Goal: Information Seeking & Learning: Check status

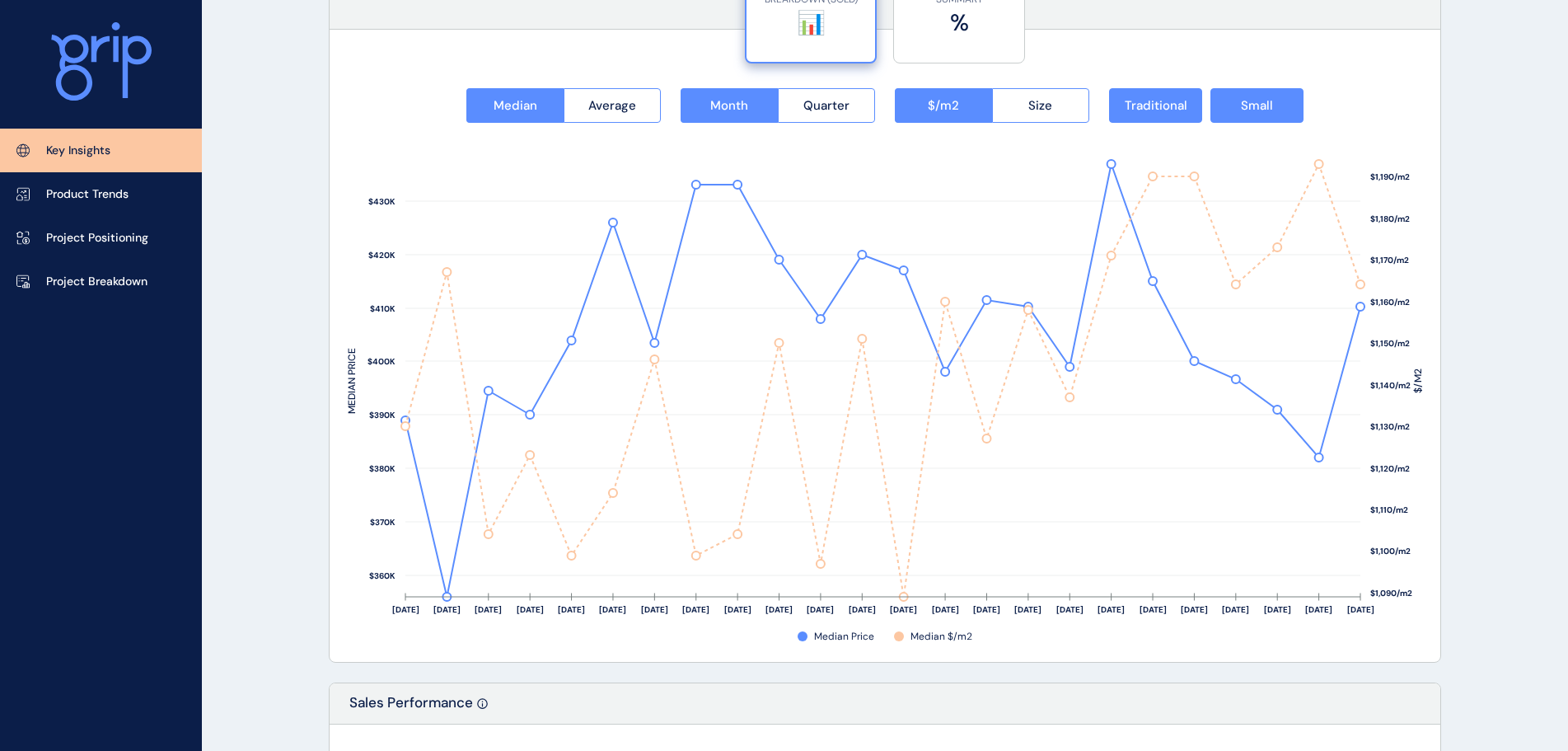
scroll to position [2143, 0]
click at [823, 102] on span "Quarter" at bounding box center [826, 105] width 46 height 16
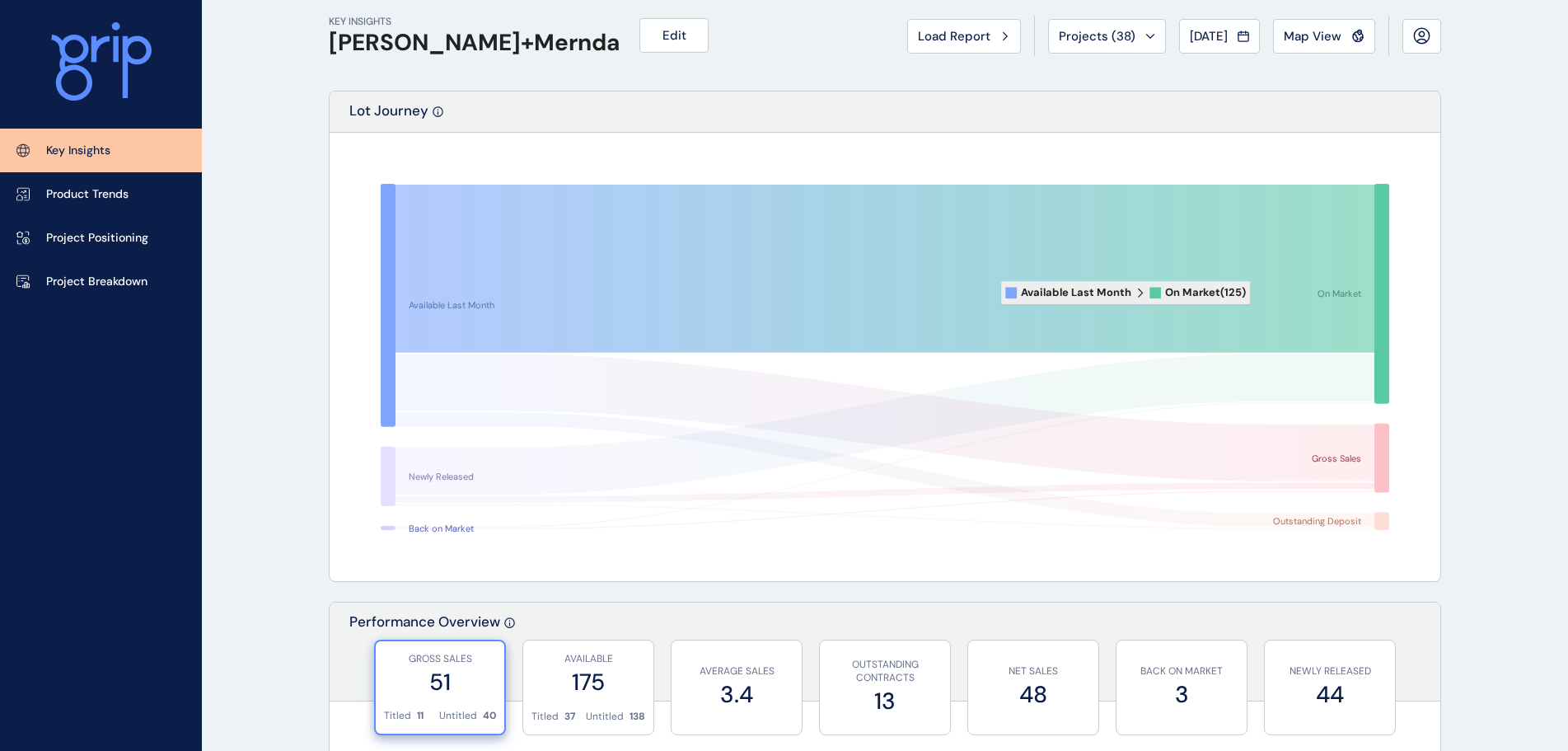
scroll to position [0, 0]
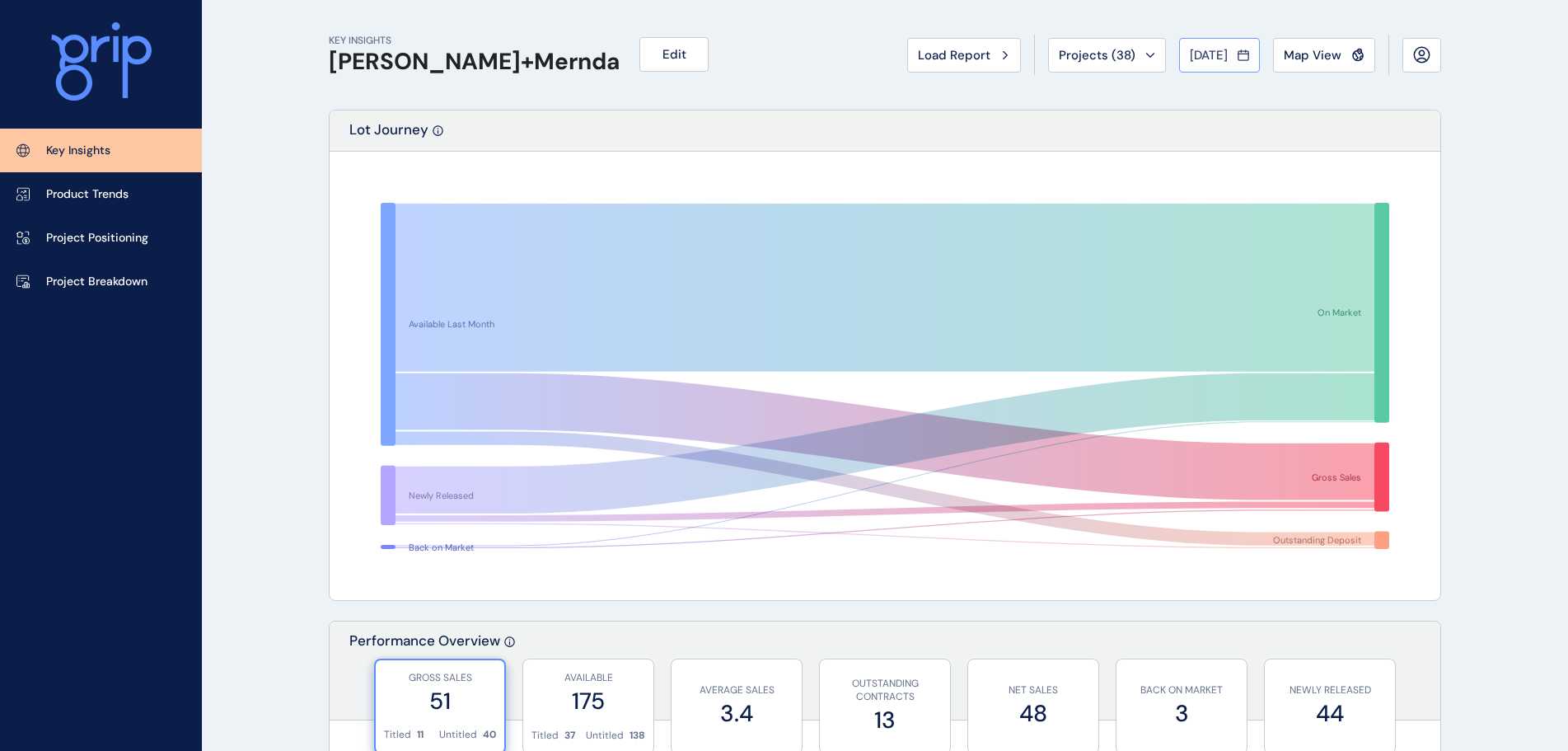
click at [1220, 57] on span "[DATE]" at bounding box center [1209, 55] width 38 height 16
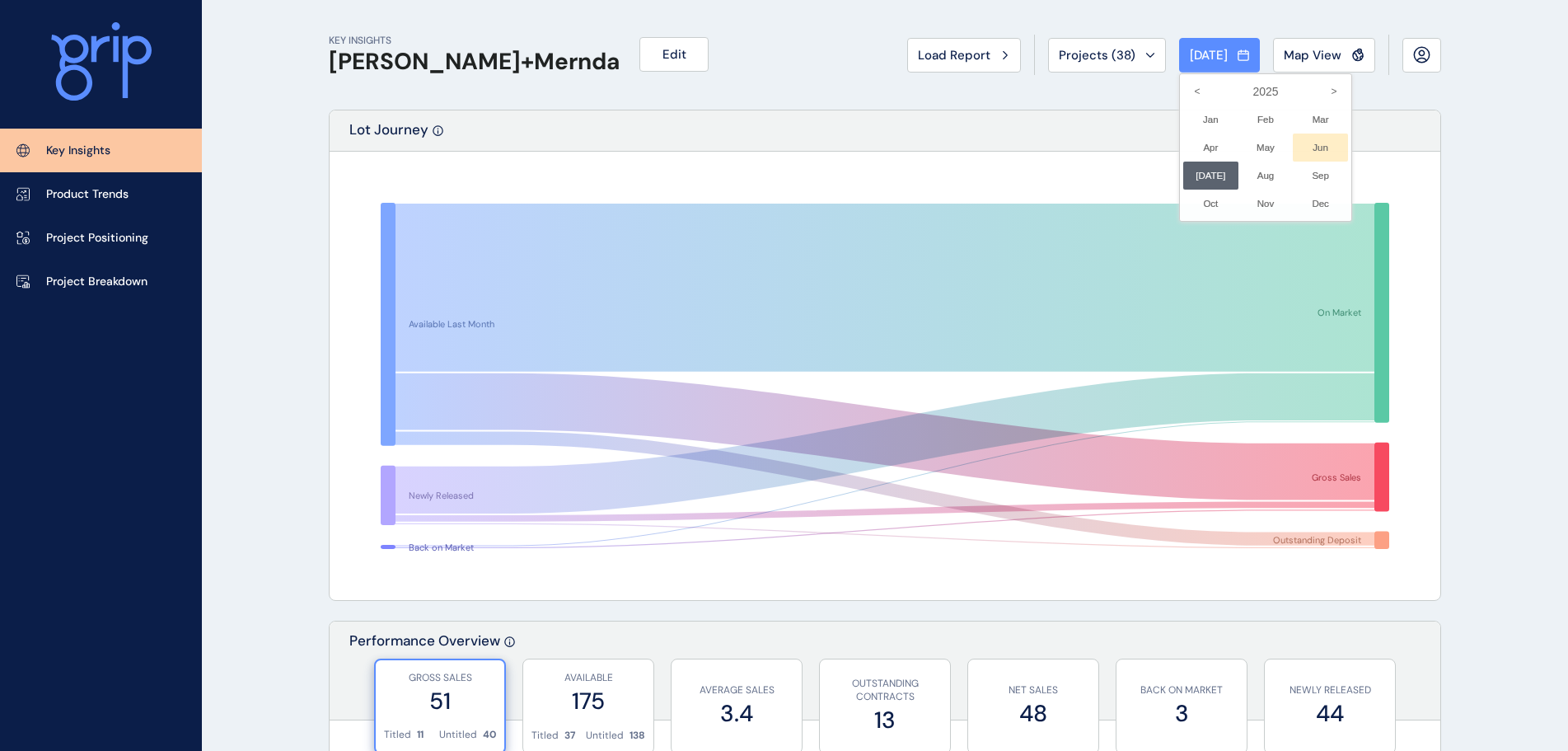
click at [1320, 150] on li "Jun No report is available for this period. New months are usually published 5 …" at bounding box center [1320, 147] width 55 height 28
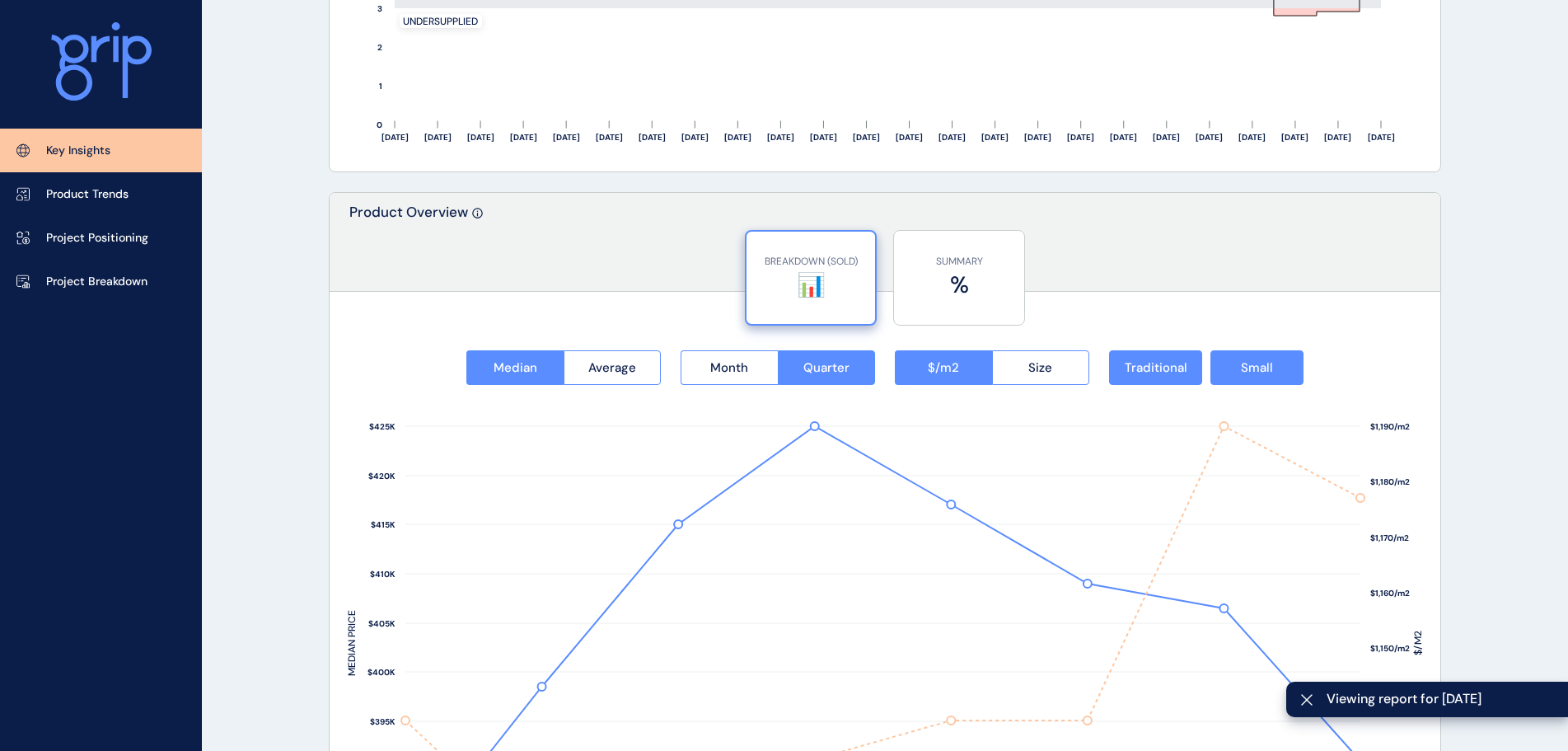
scroll to position [2143, 0]
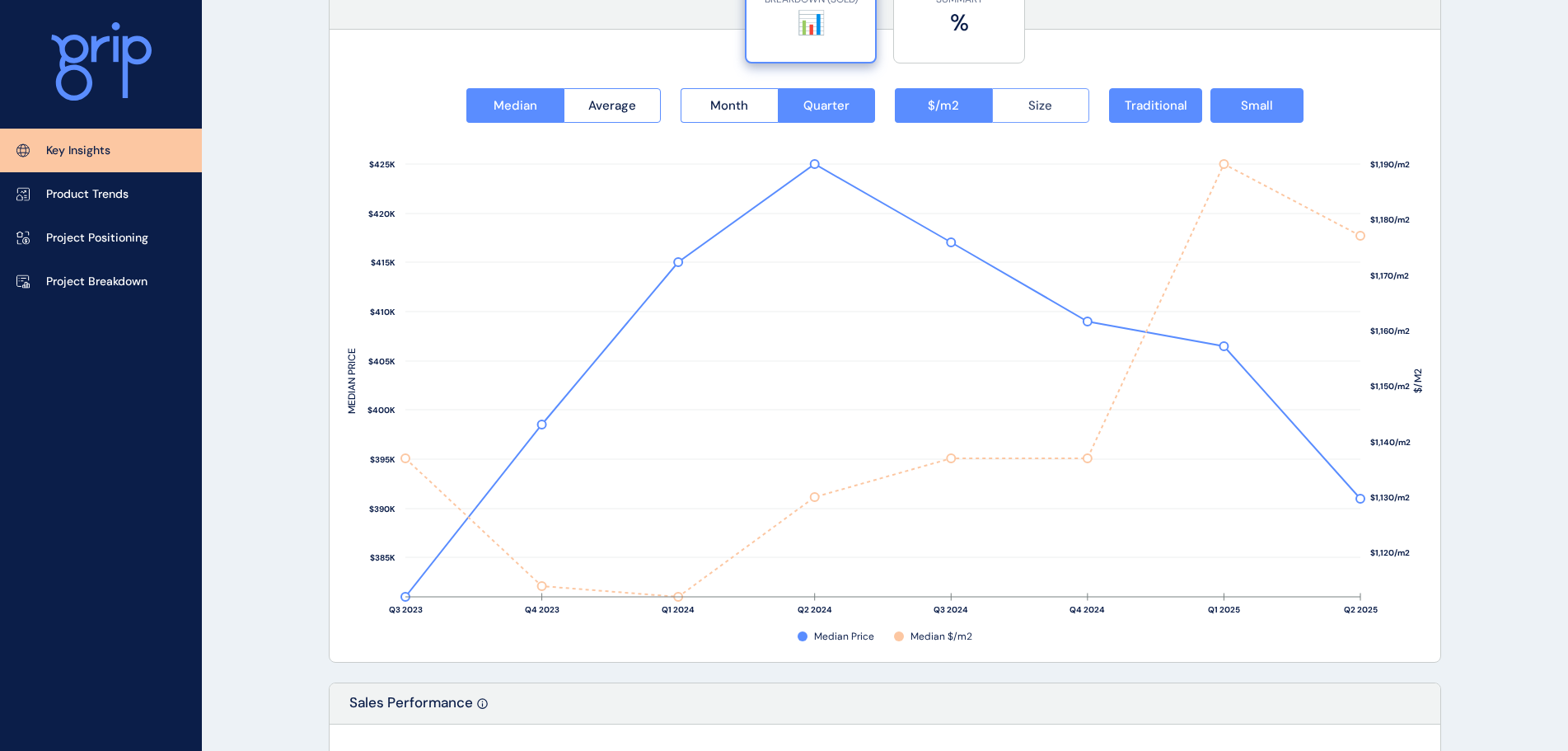
click at [1029, 112] on span "Size" at bounding box center [1040, 105] width 24 height 16
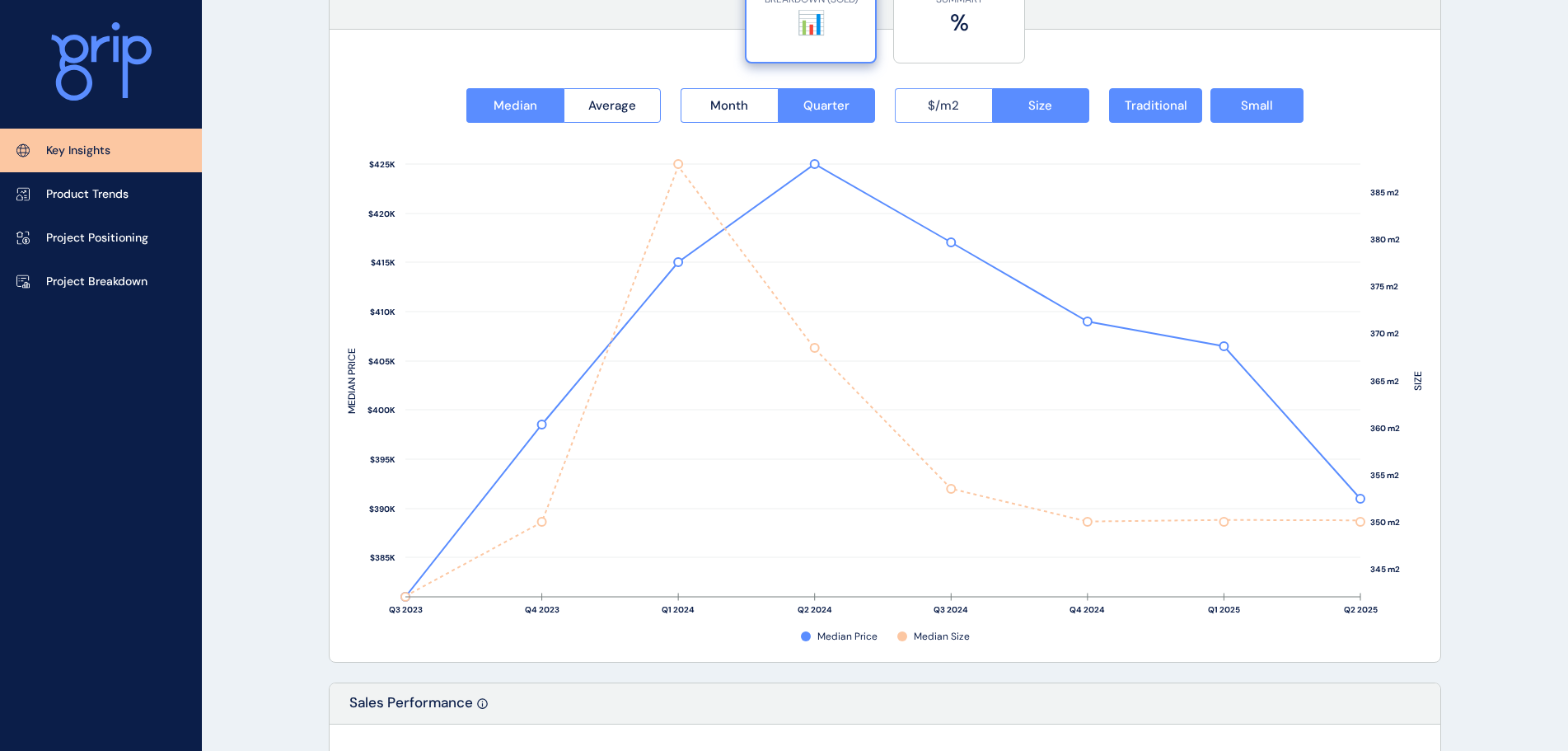
click at [933, 93] on button "$/m2" at bounding box center [943, 106] width 97 height 35
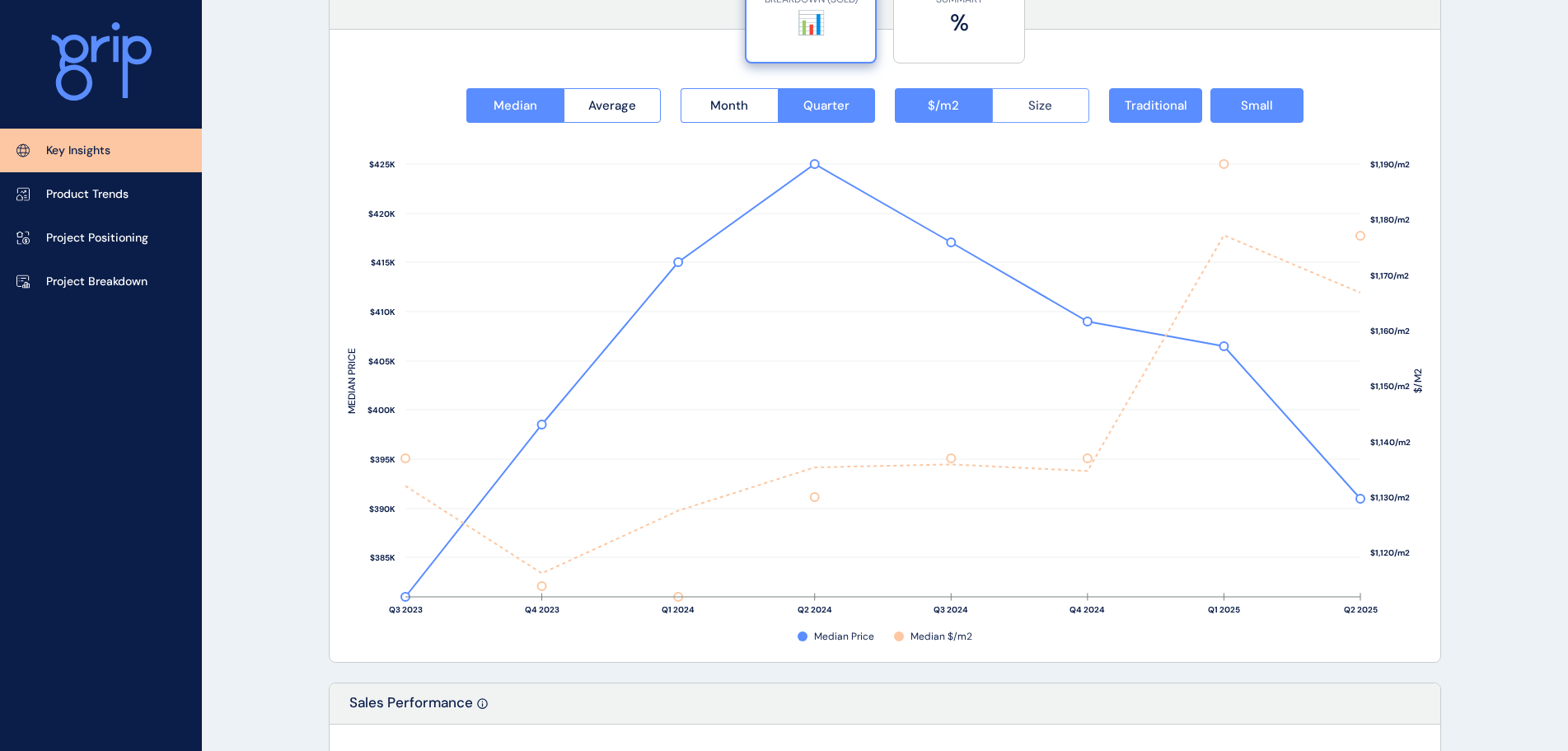
click at [1024, 104] on button "Size" at bounding box center [1041, 106] width 98 height 35
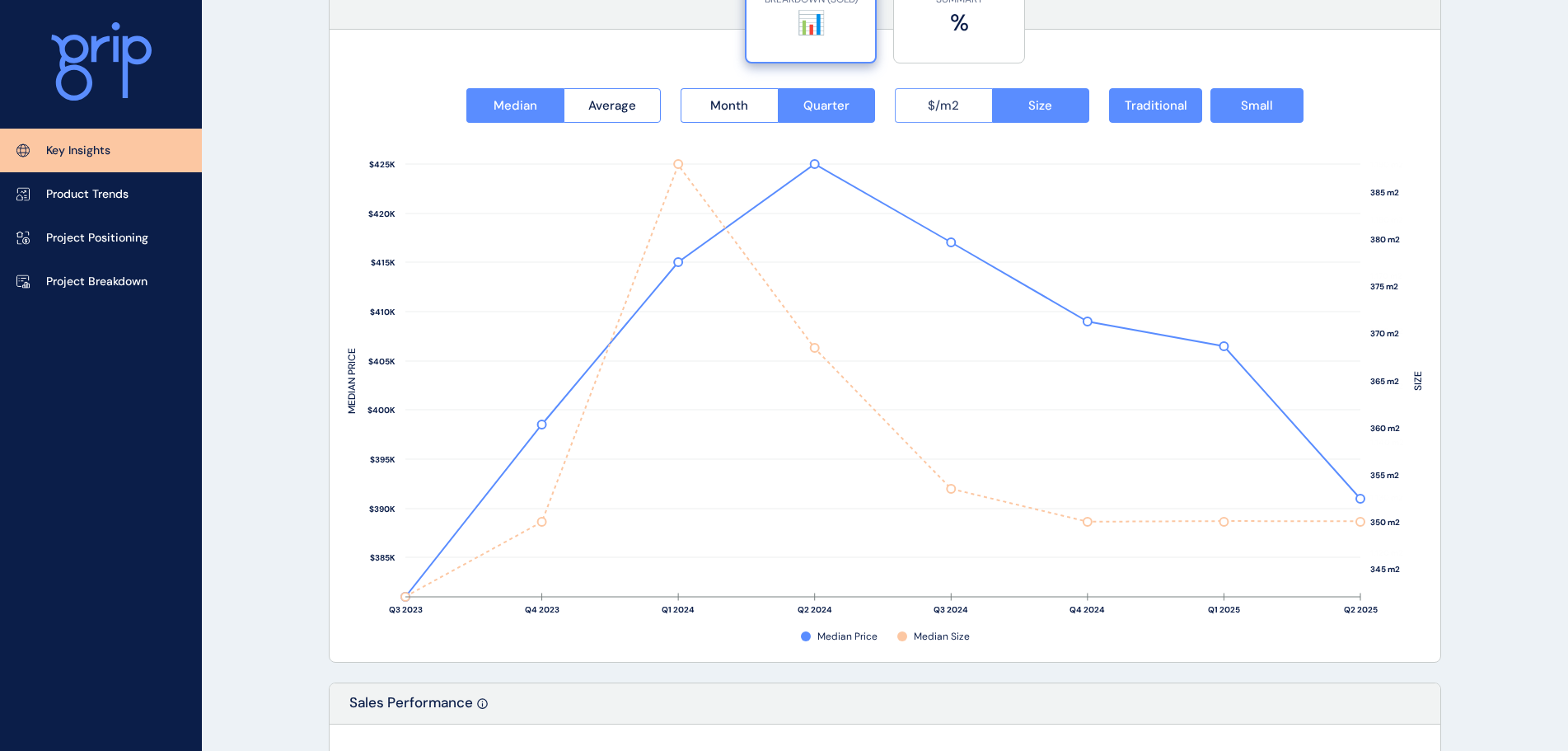
click at [940, 121] on button "$/m2" at bounding box center [943, 106] width 97 height 35
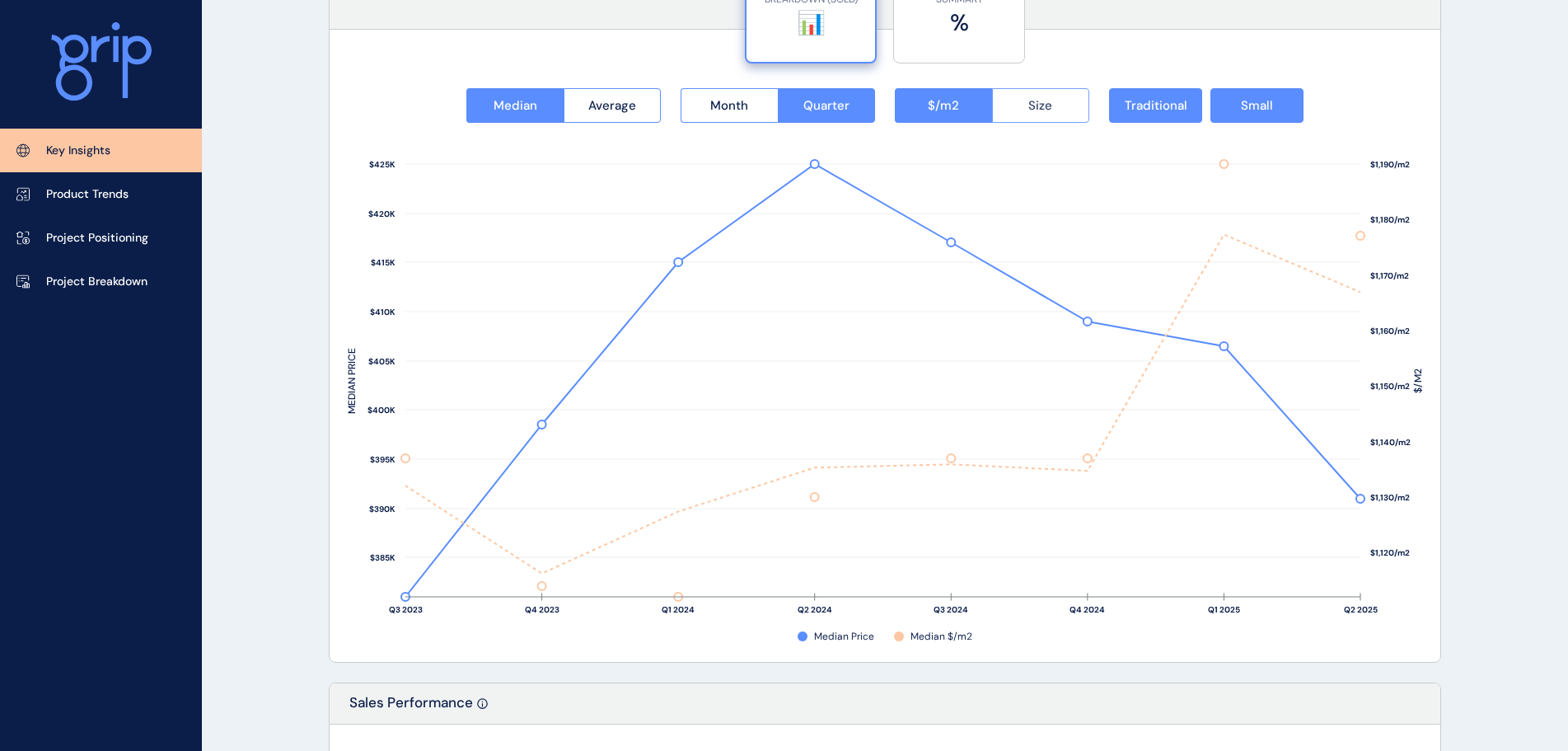
click at [1038, 109] on span "Size" at bounding box center [1040, 105] width 24 height 16
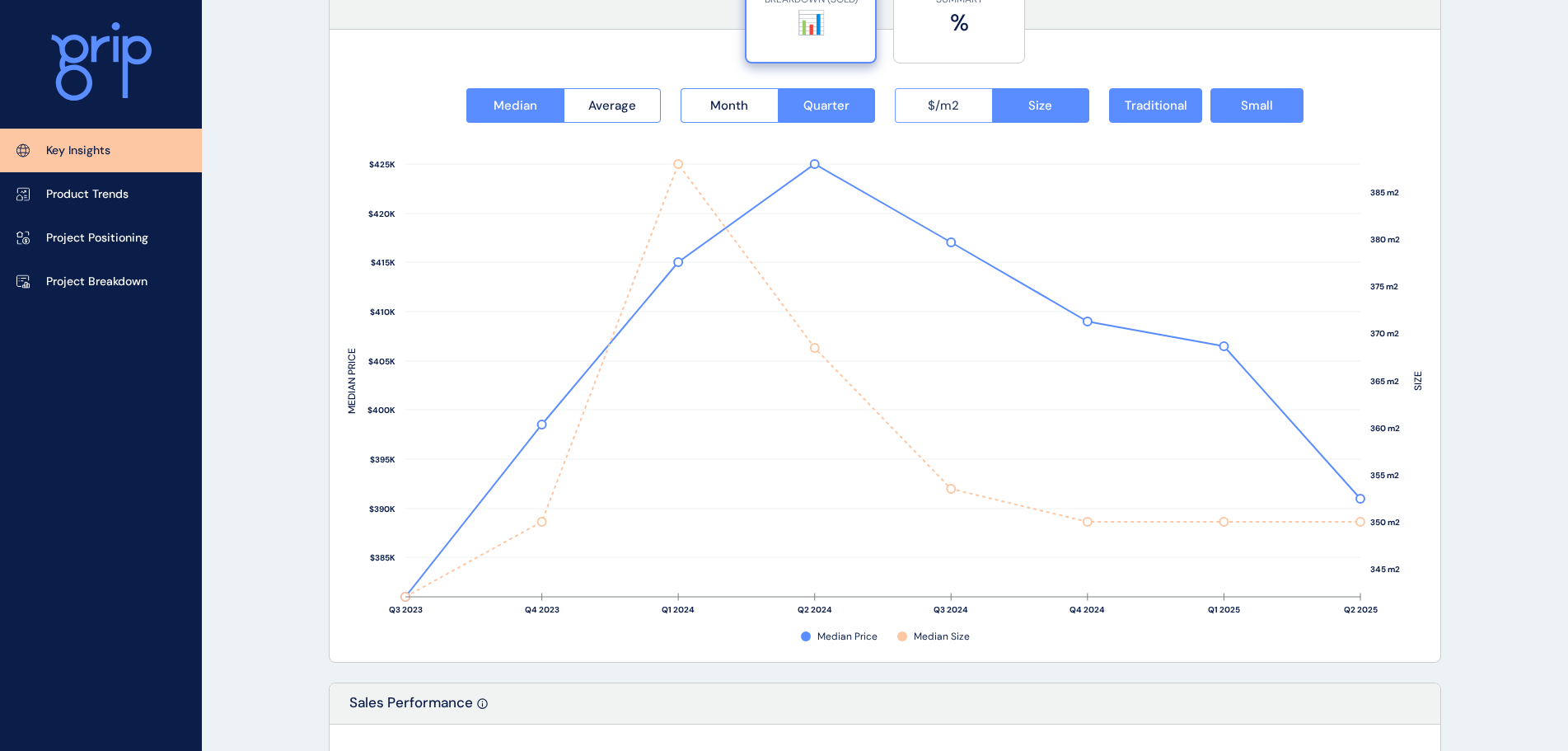
click at [965, 99] on button "$/m2" at bounding box center [943, 106] width 97 height 35
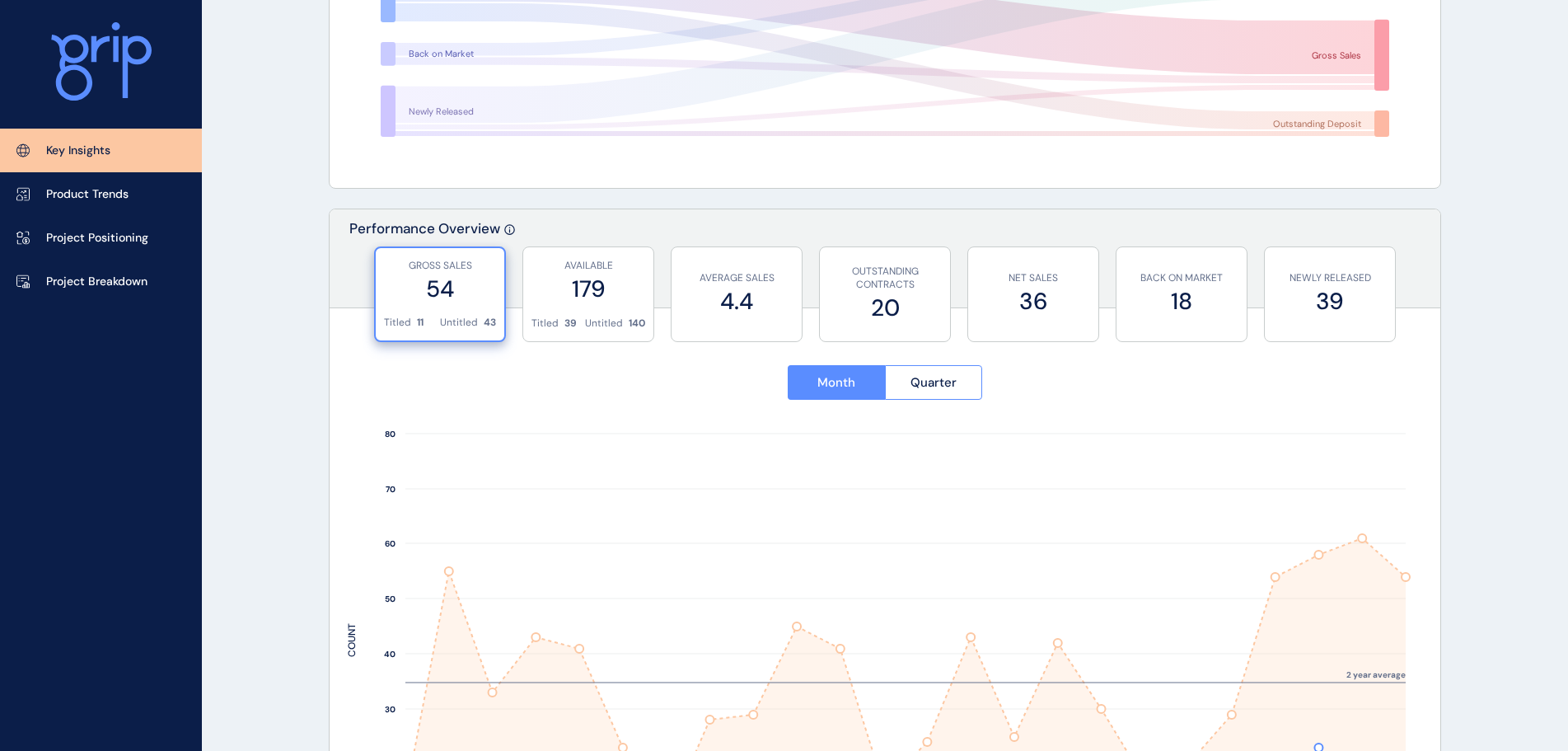
scroll to position [0, 0]
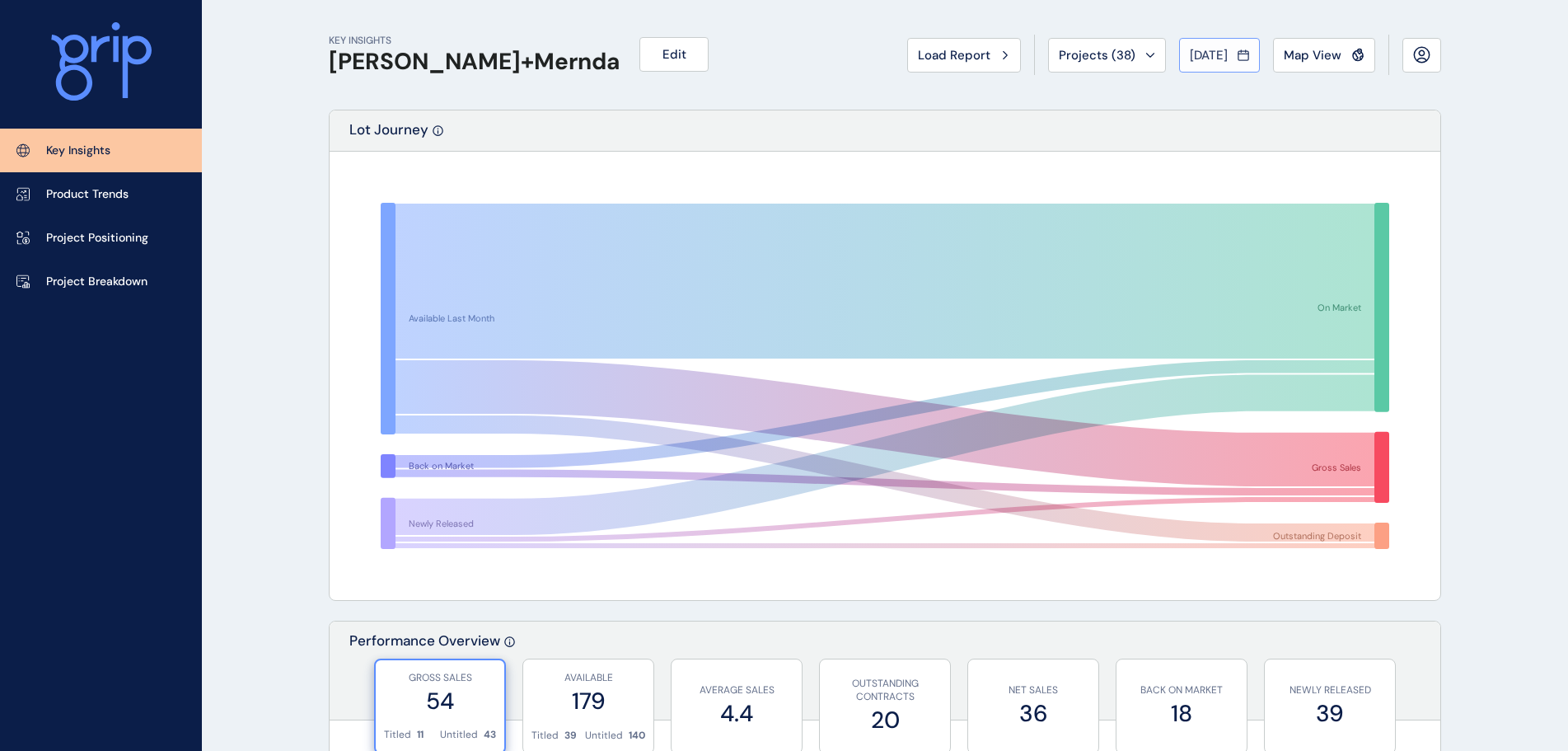
click at [1212, 49] on span "[DATE]" at bounding box center [1209, 55] width 38 height 16
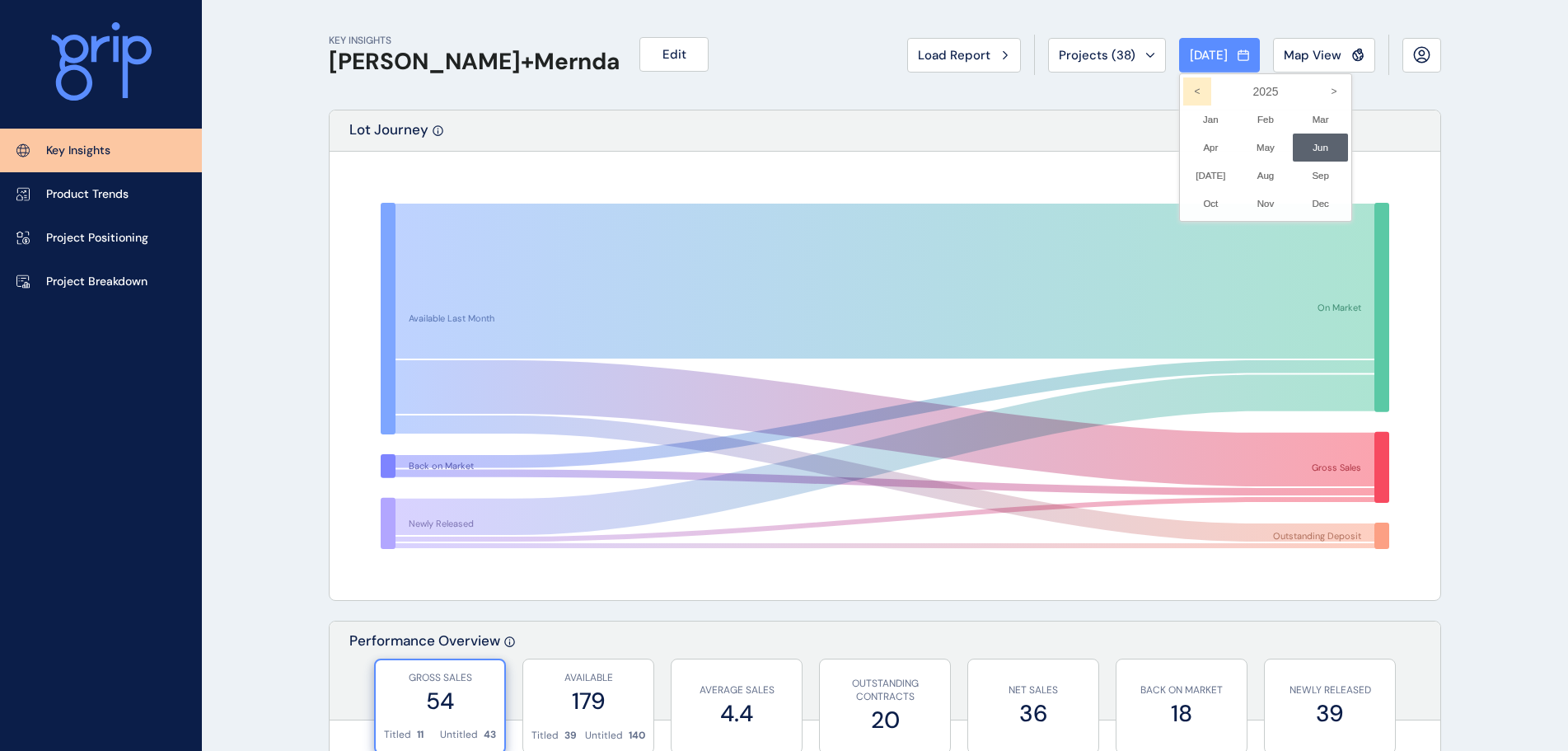
click at [1184, 97] on icon "<" at bounding box center [1197, 91] width 28 height 28
click at [1300, 148] on li "Jun No report is available for this period. New months are usually published 5 …" at bounding box center [1320, 147] width 55 height 28
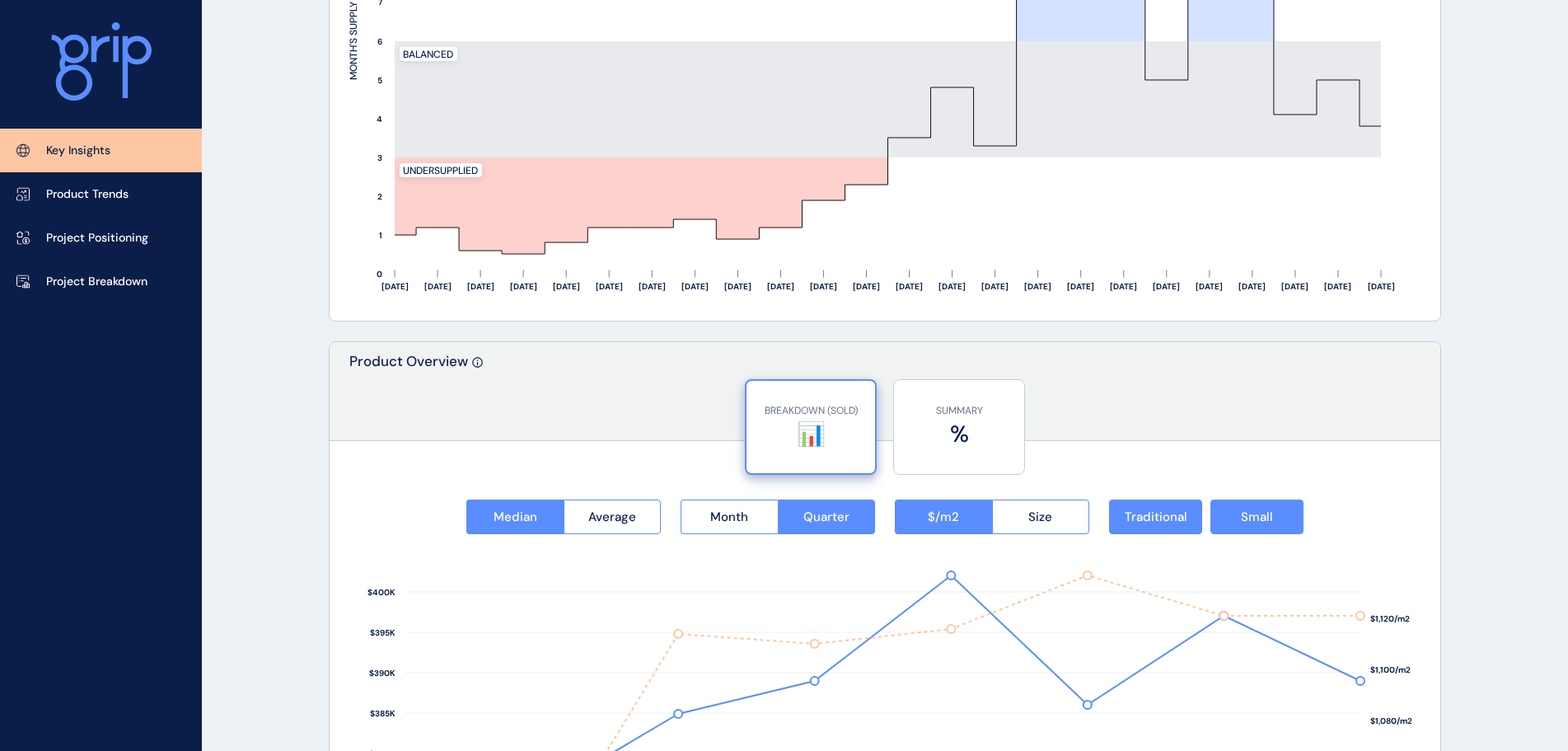
scroll to position [2225, 0]
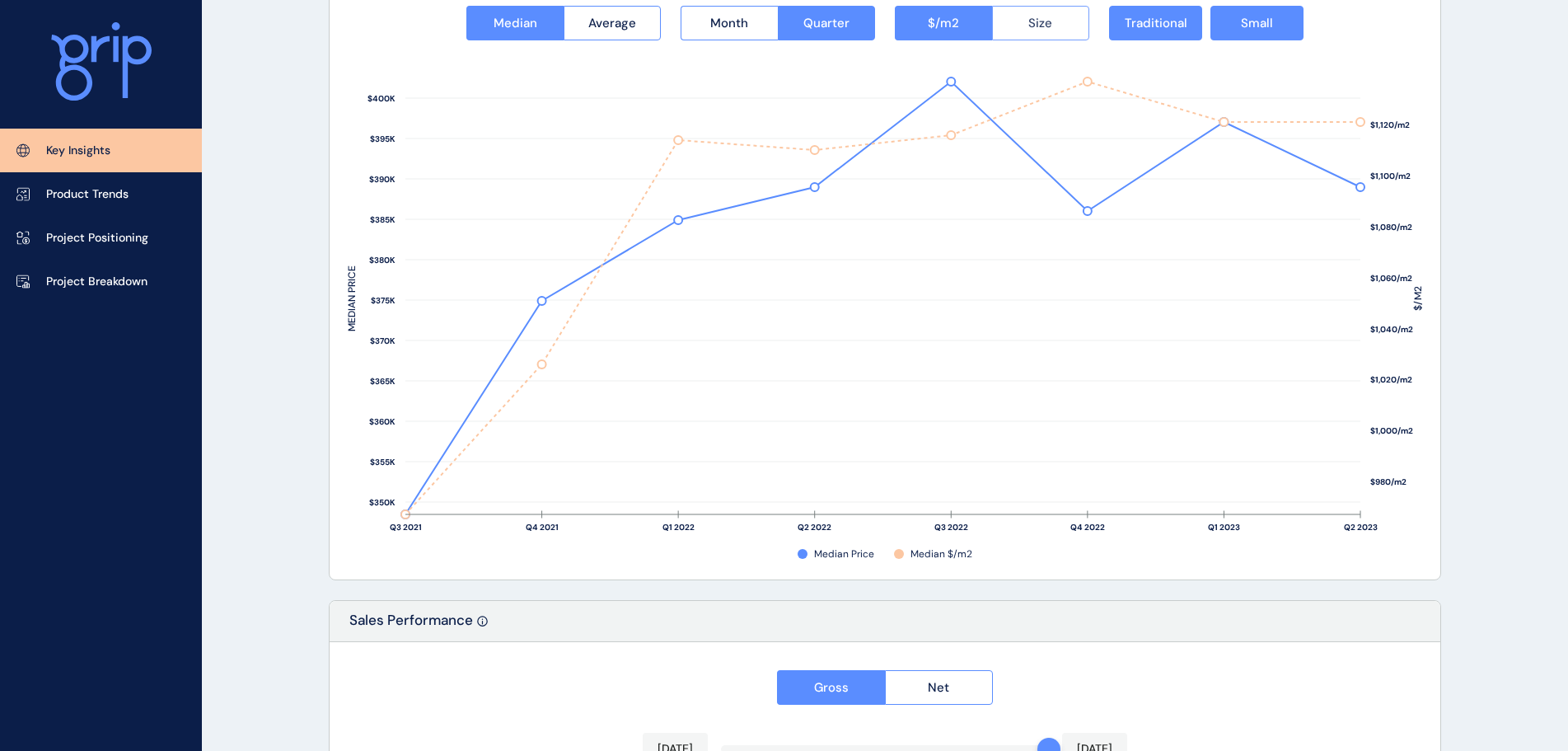
click at [1036, 35] on button "Size" at bounding box center [1041, 23] width 98 height 35
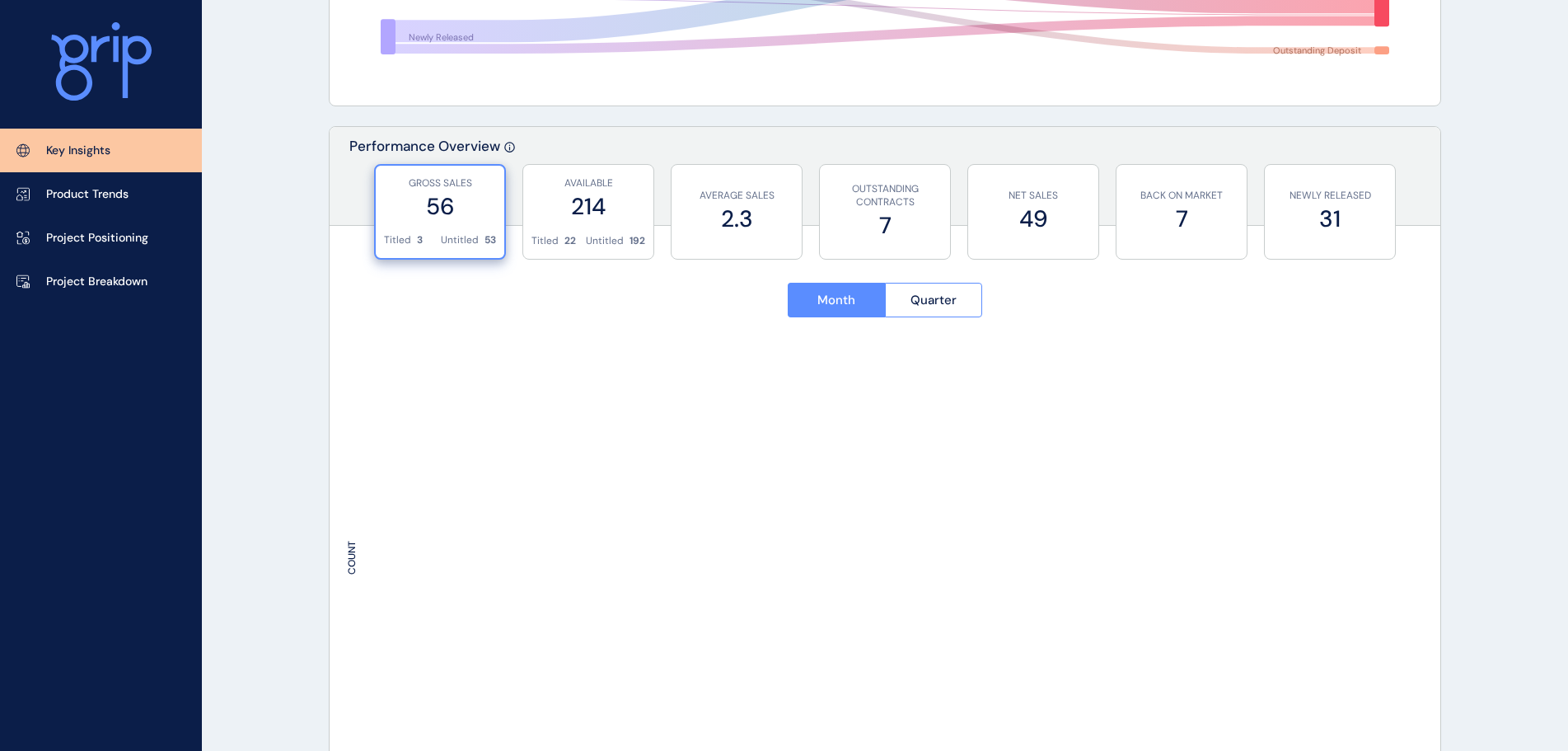
scroll to position [0, 0]
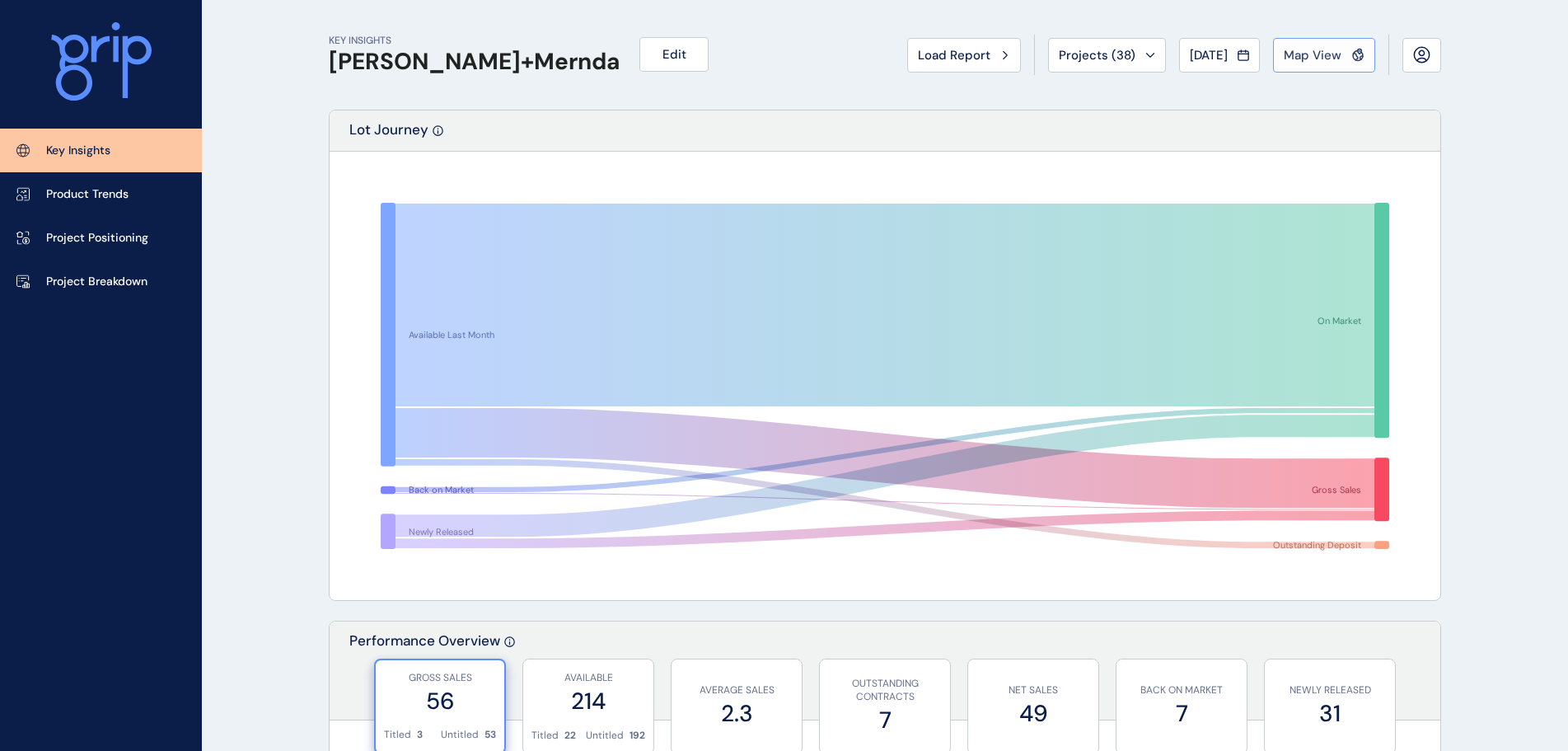
click at [1339, 44] on button "Map View" at bounding box center [1324, 55] width 102 height 35
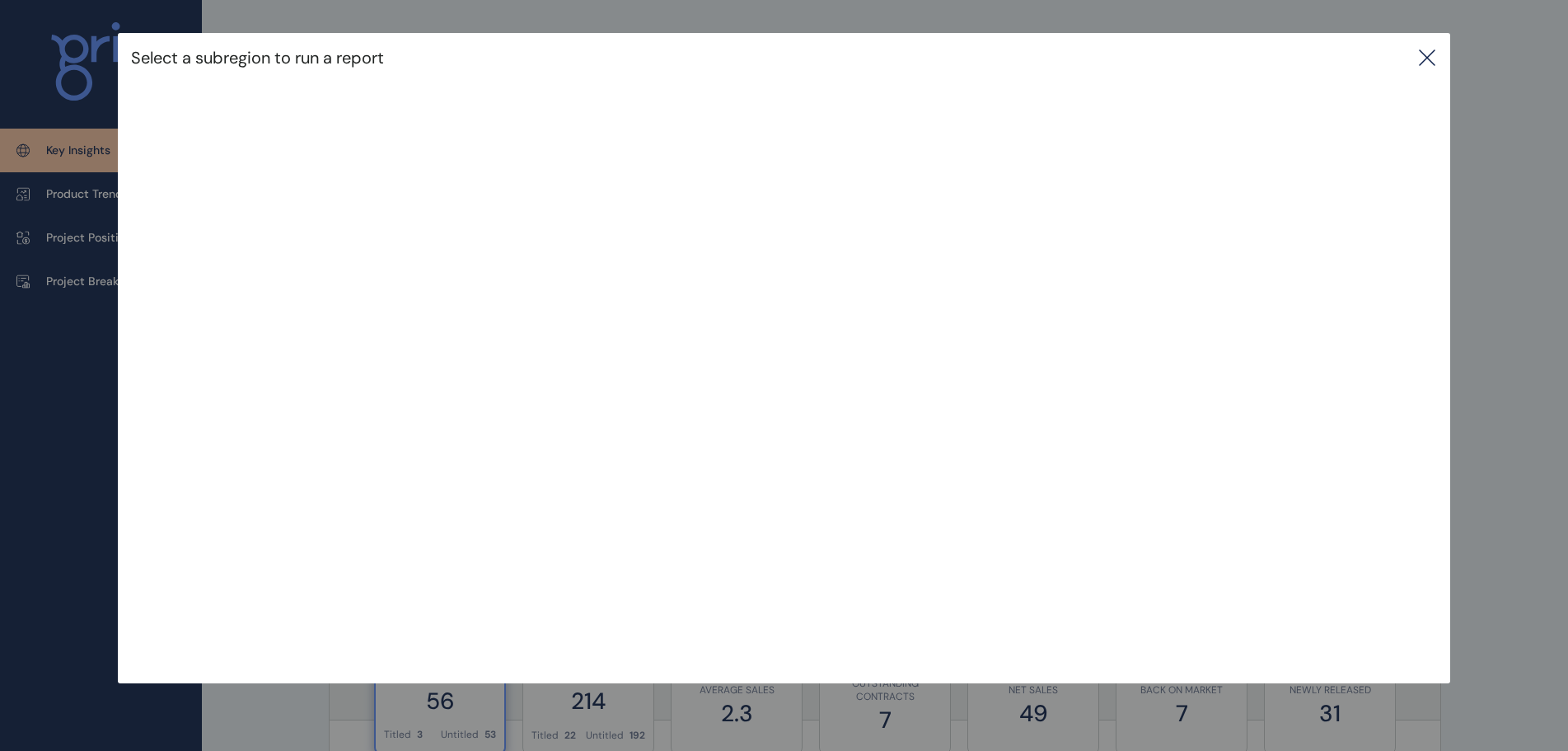
click at [1433, 50] on icon at bounding box center [1427, 57] width 20 height 20
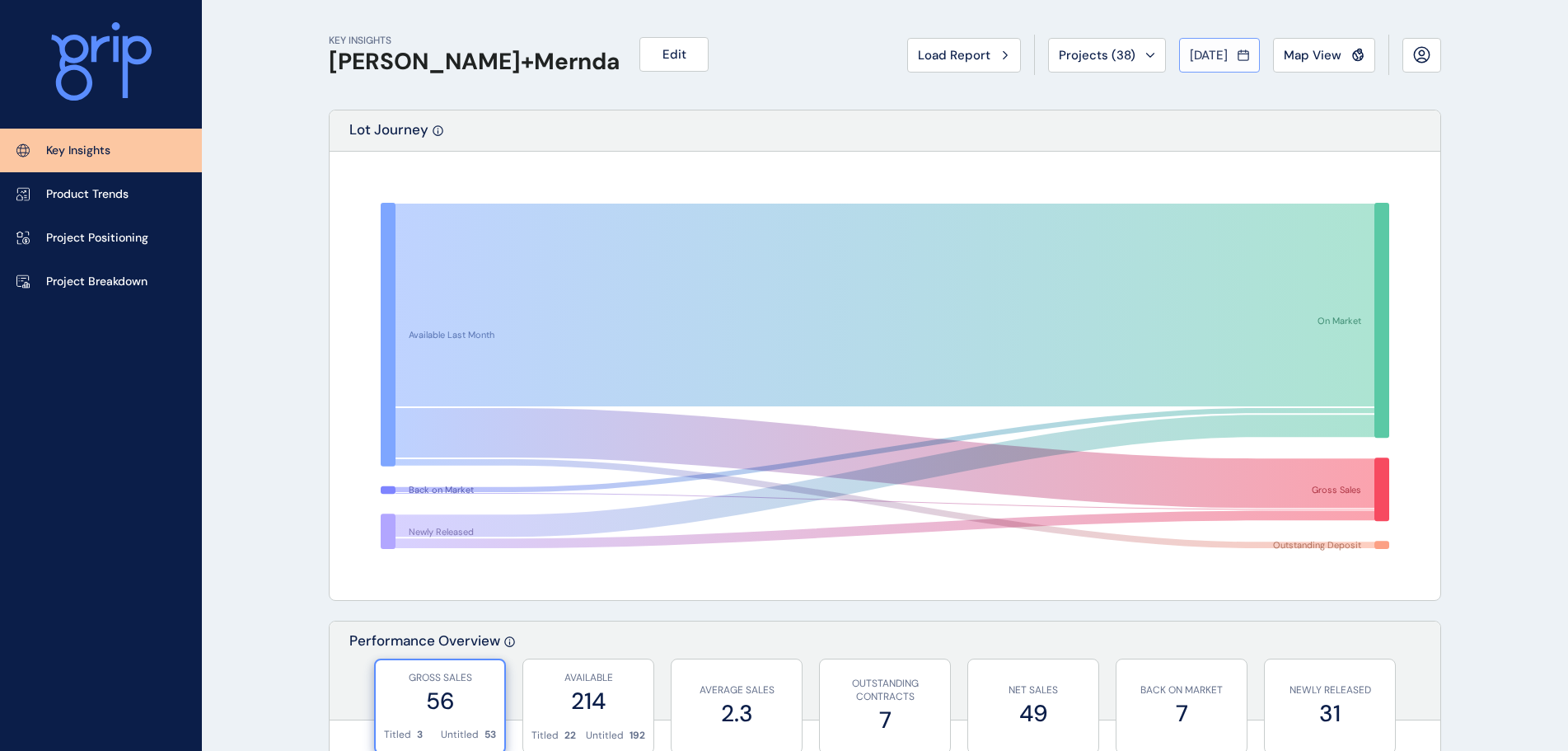
click at [1216, 56] on span "[DATE]" at bounding box center [1209, 55] width 38 height 16
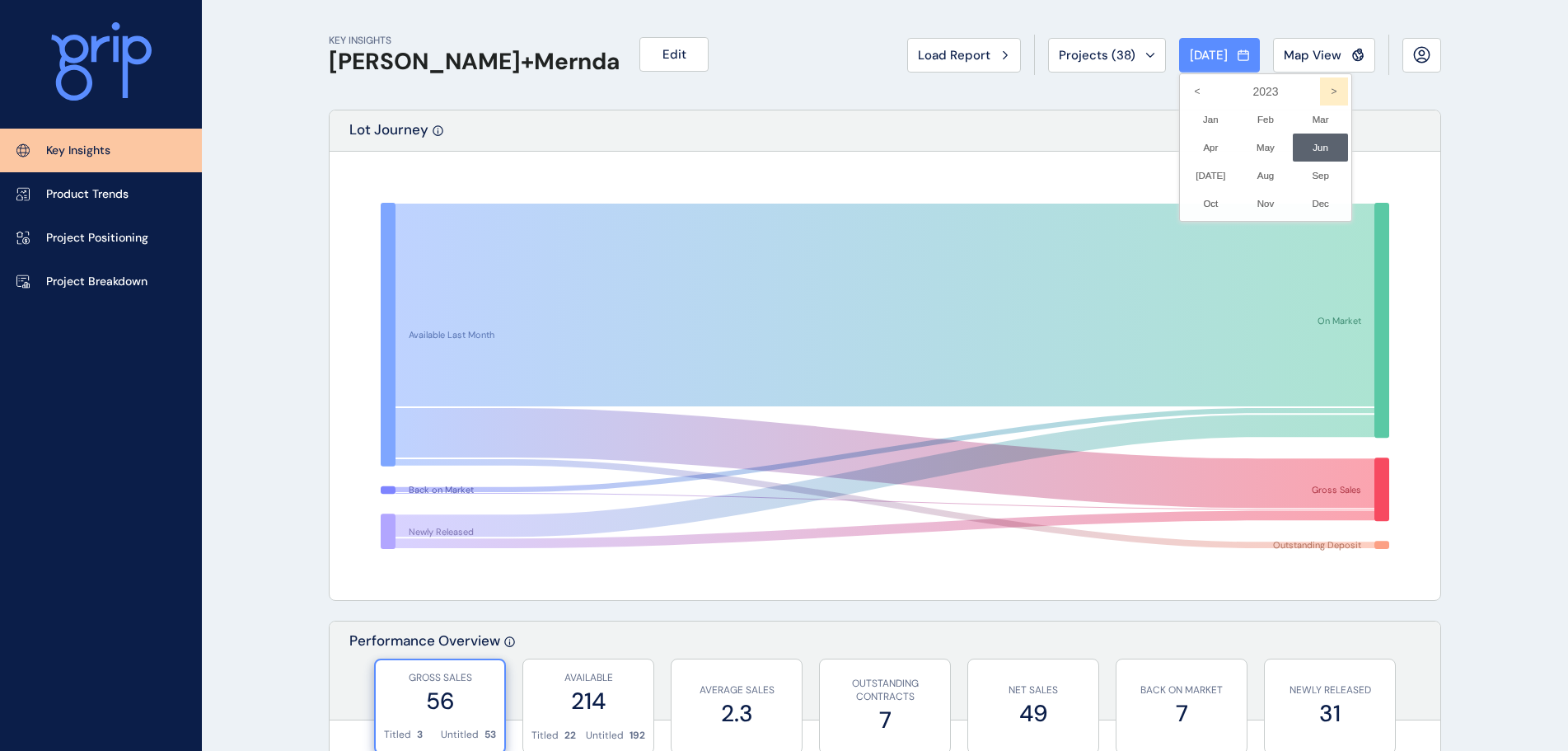
click at [1324, 89] on icon ">" at bounding box center [1333, 91] width 28 height 28
click at [1197, 178] on li "[DATE] No report is available for this period. New months are usually published…" at bounding box center [1210, 175] width 55 height 28
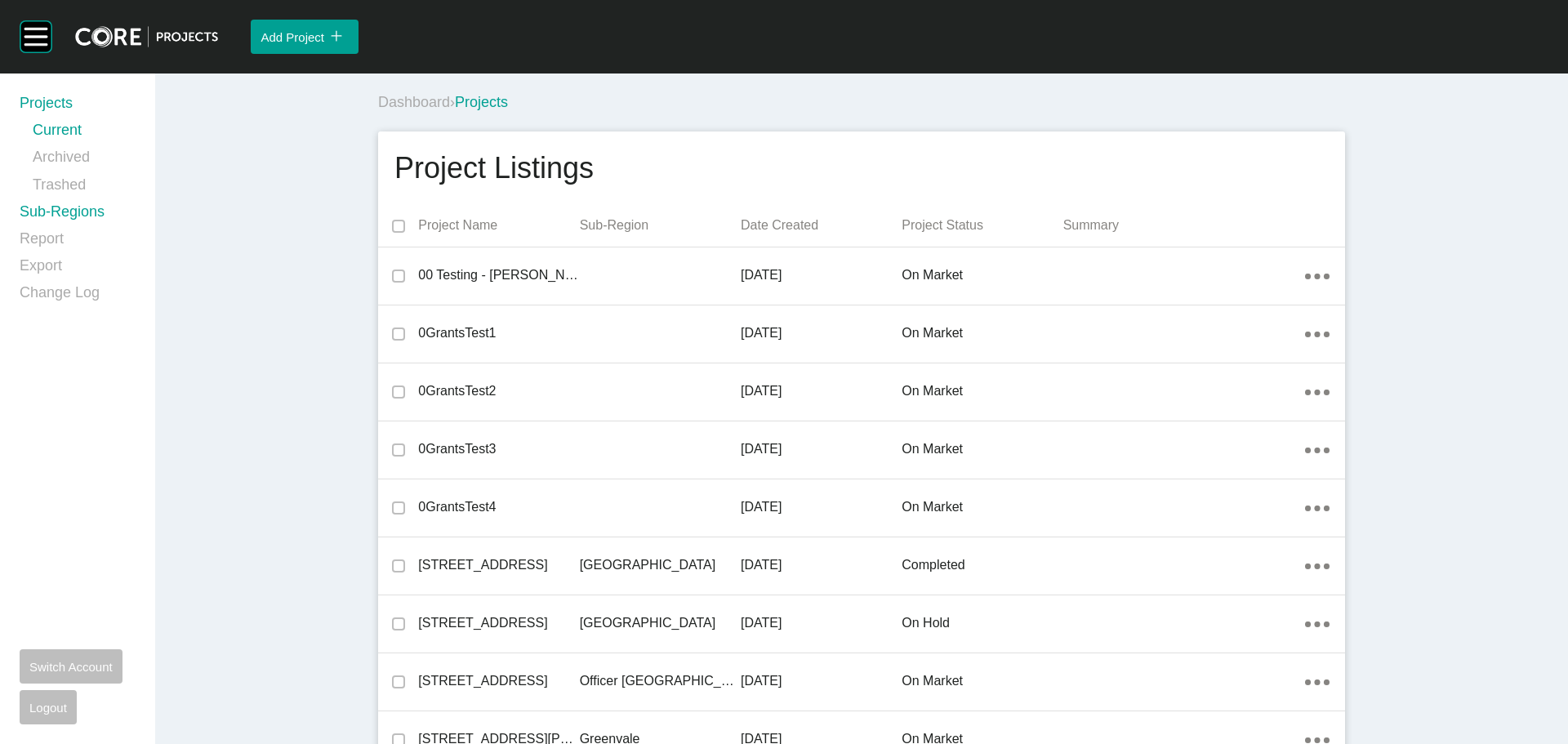
click at [84, 207] on link "Sub-Regions" at bounding box center [77, 215] width 116 height 27
click at [51, 233] on link "Report" at bounding box center [77, 241] width 116 height 27
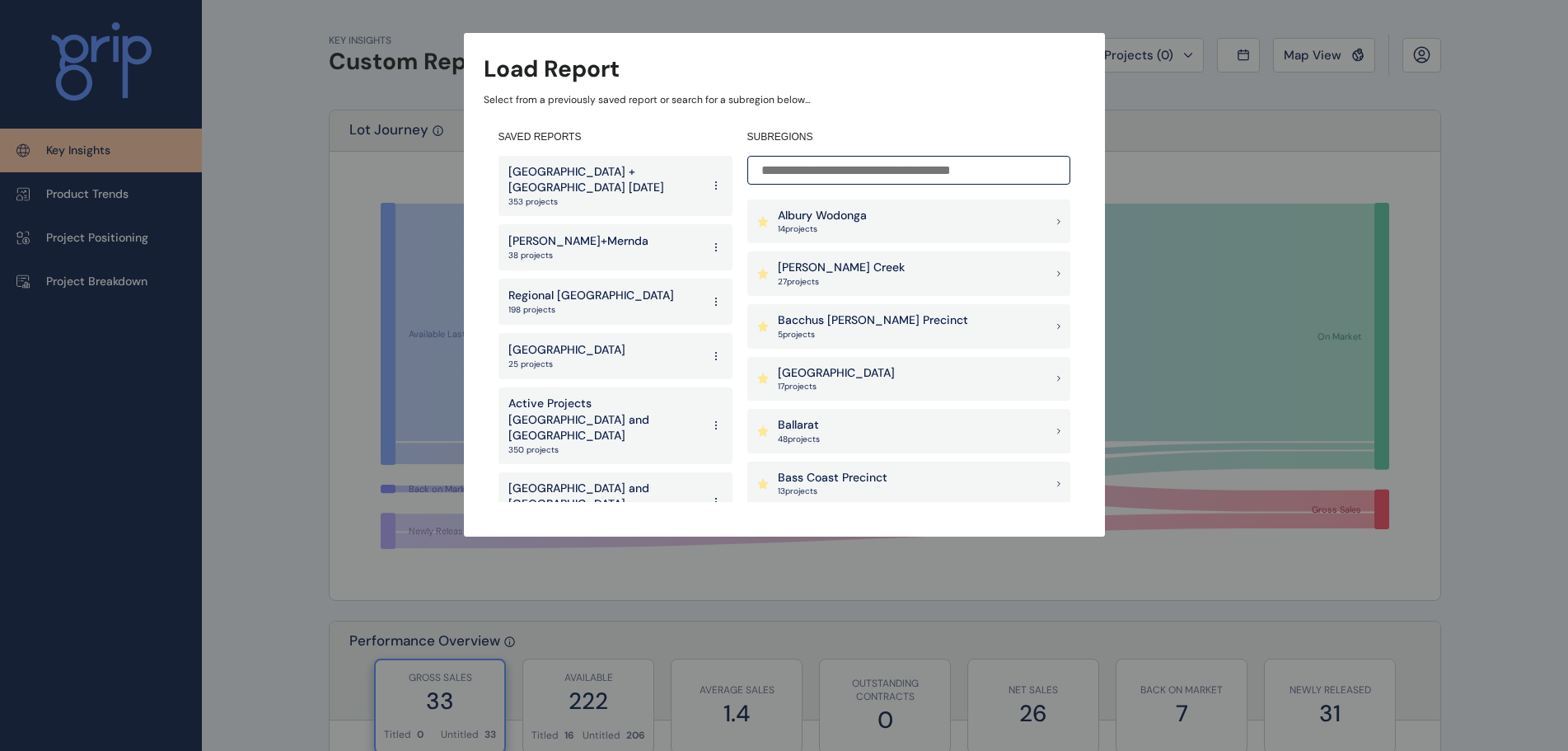
click at [591, 233] on p "[PERSON_NAME]+Mernda" at bounding box center [578, 241] width 140 height 16
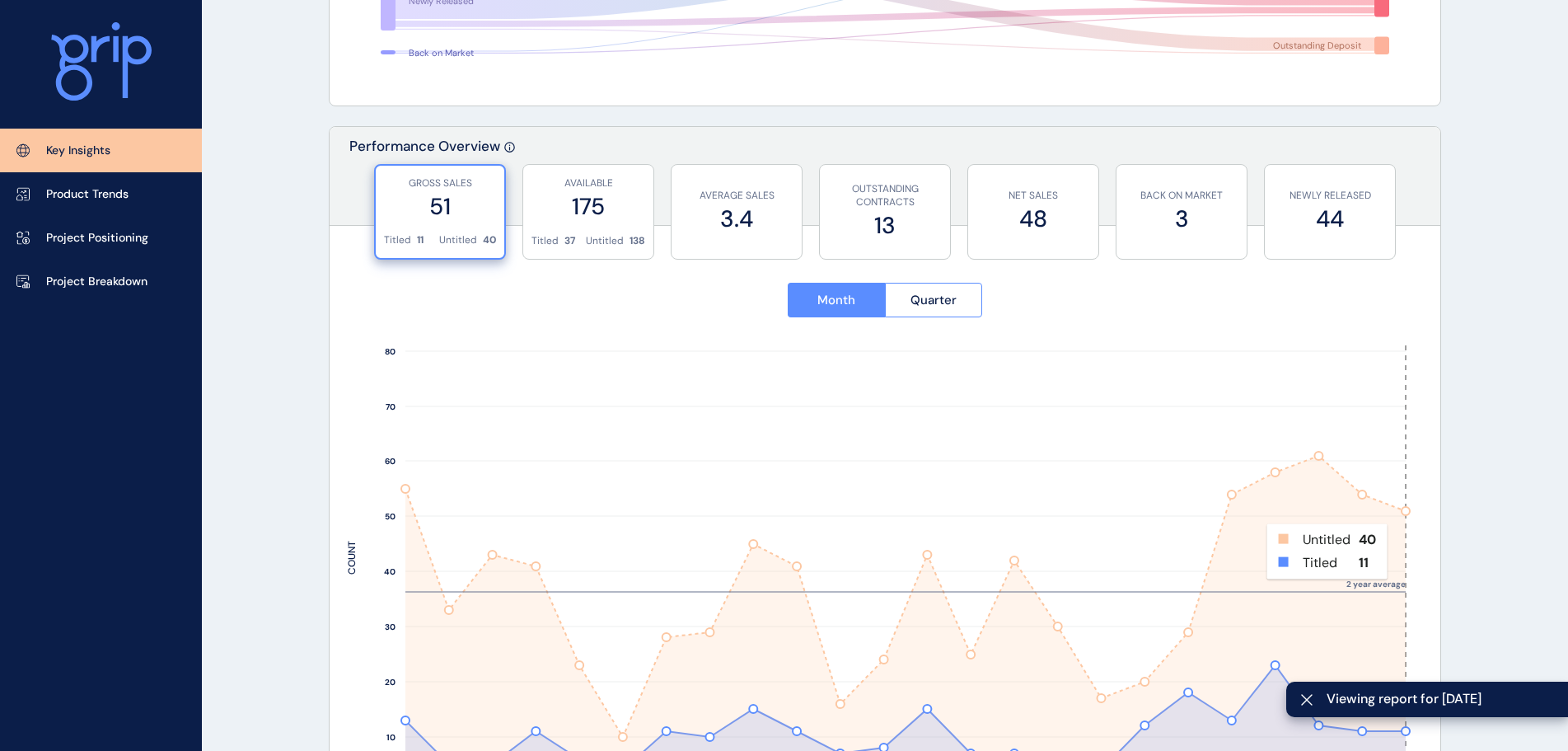
scroll to position [659, 0]
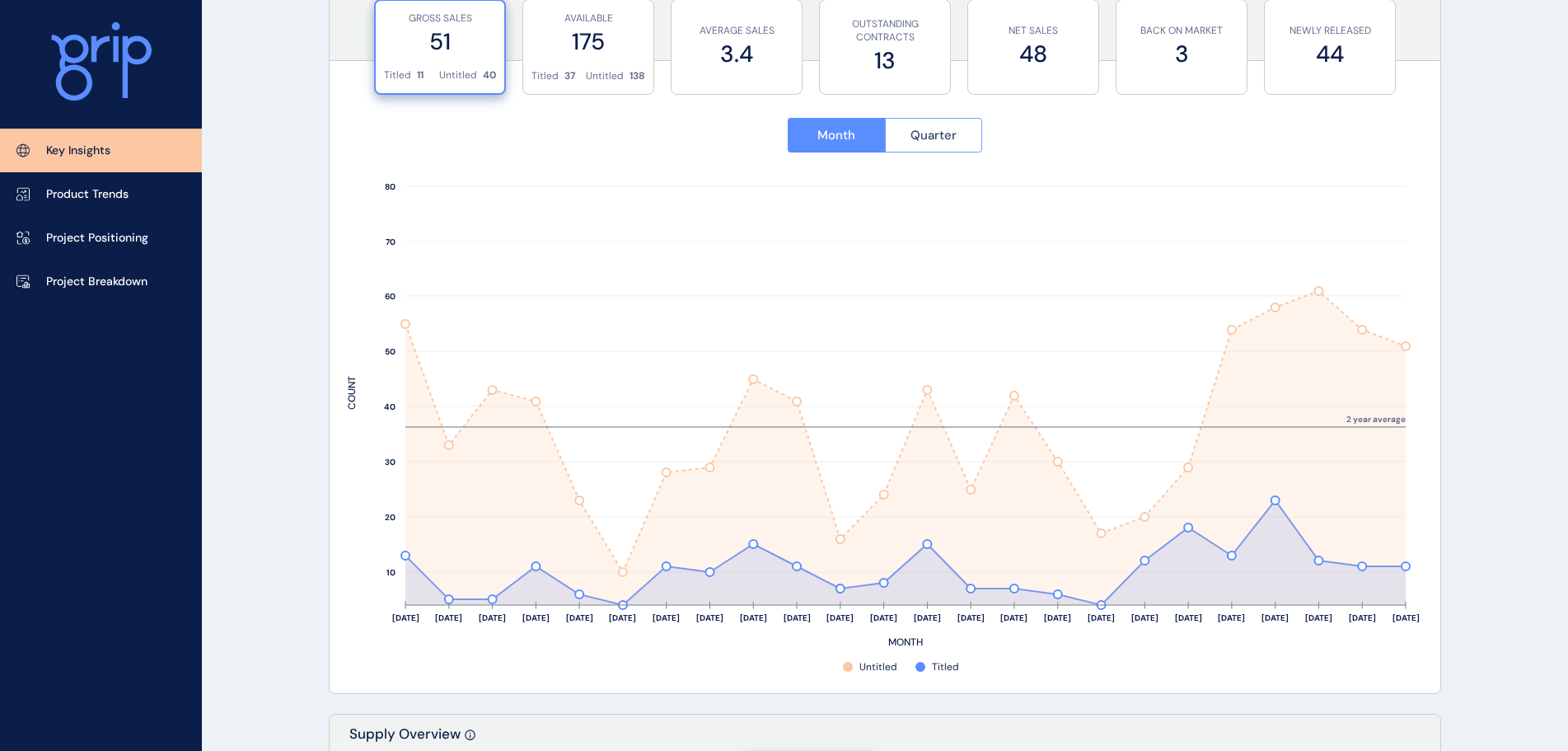
click at [909, 128] on button "Quarter" at bounding box center [933, 135] width 98 height 35
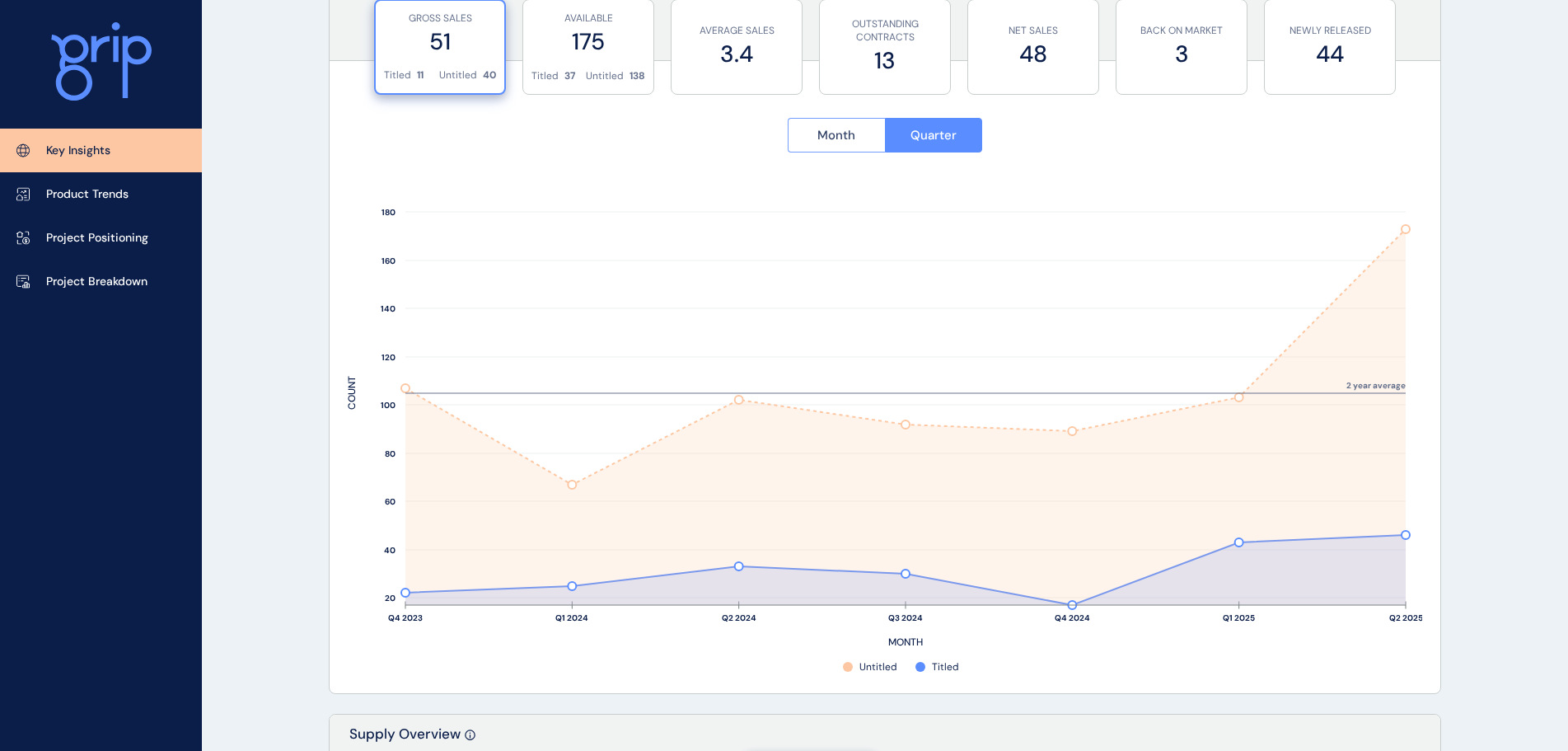
click at [850, 126] on button "Month" at bounding box center [836, 135] width 97 height 35
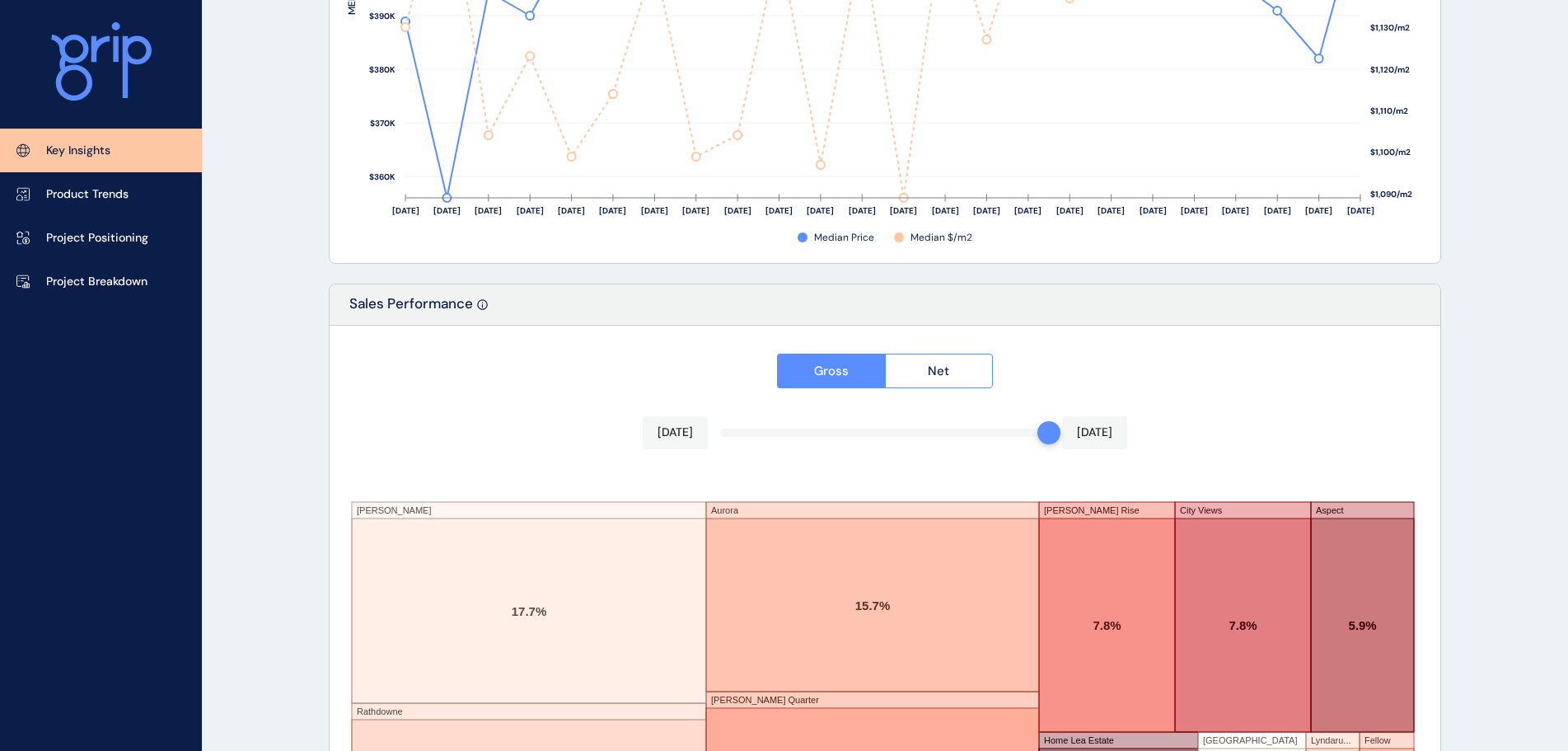
scroll to position [2719, 0]
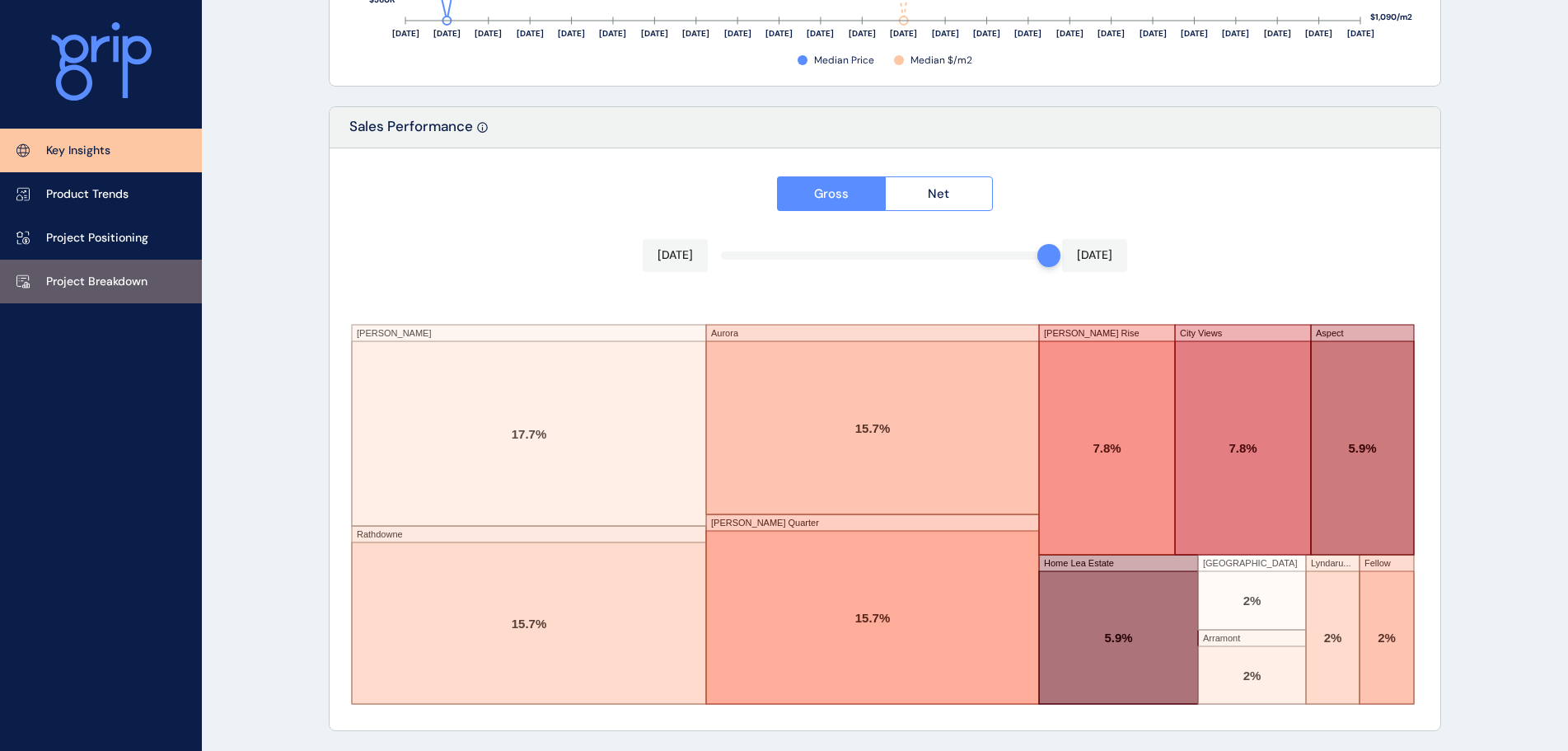
click at [136, 275] on p "Project Breakdown" at bounding box center [96, 282] width 101 height 16
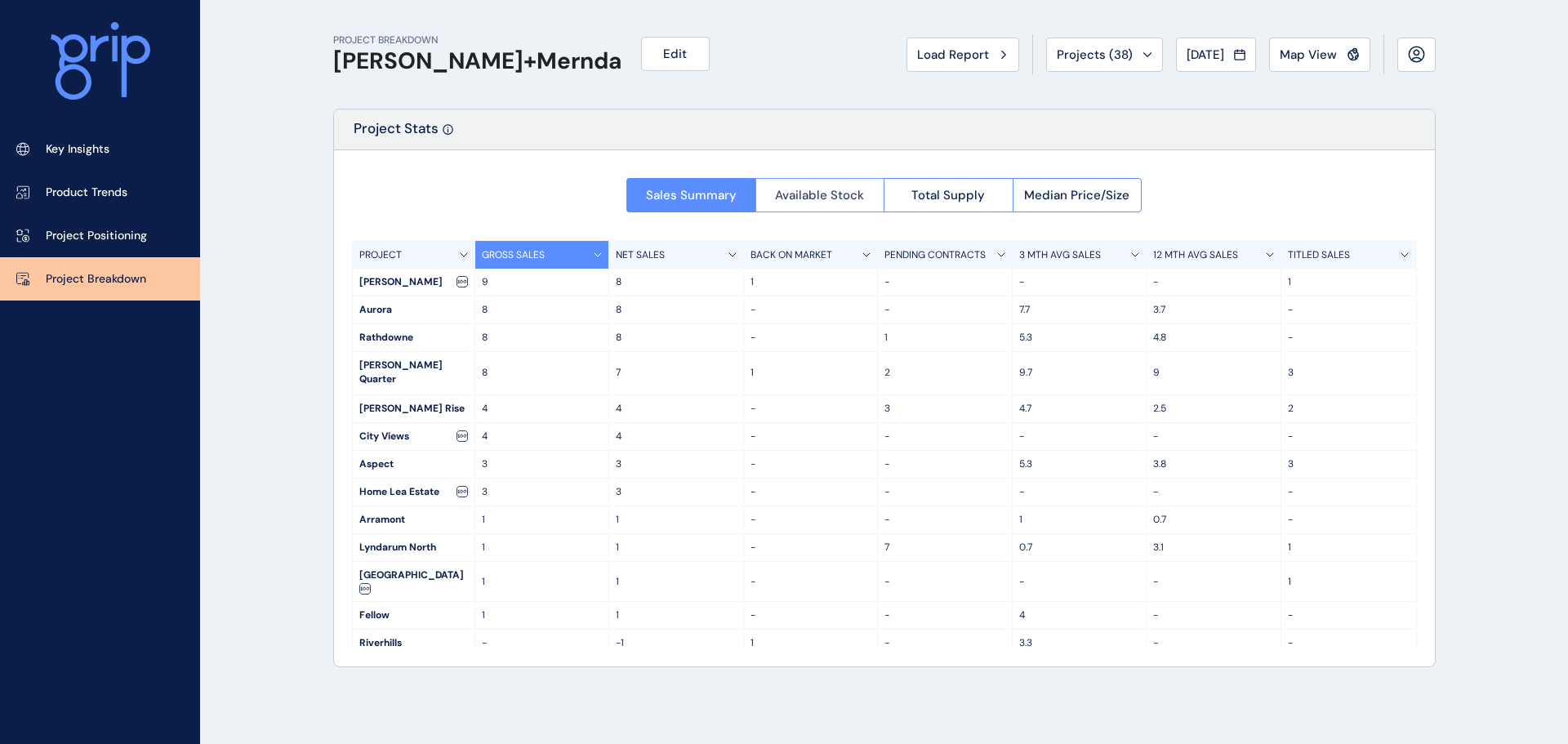
click at [838, 192] on span "Available Stock" at bounding box center [820, 195] width 89 height 16
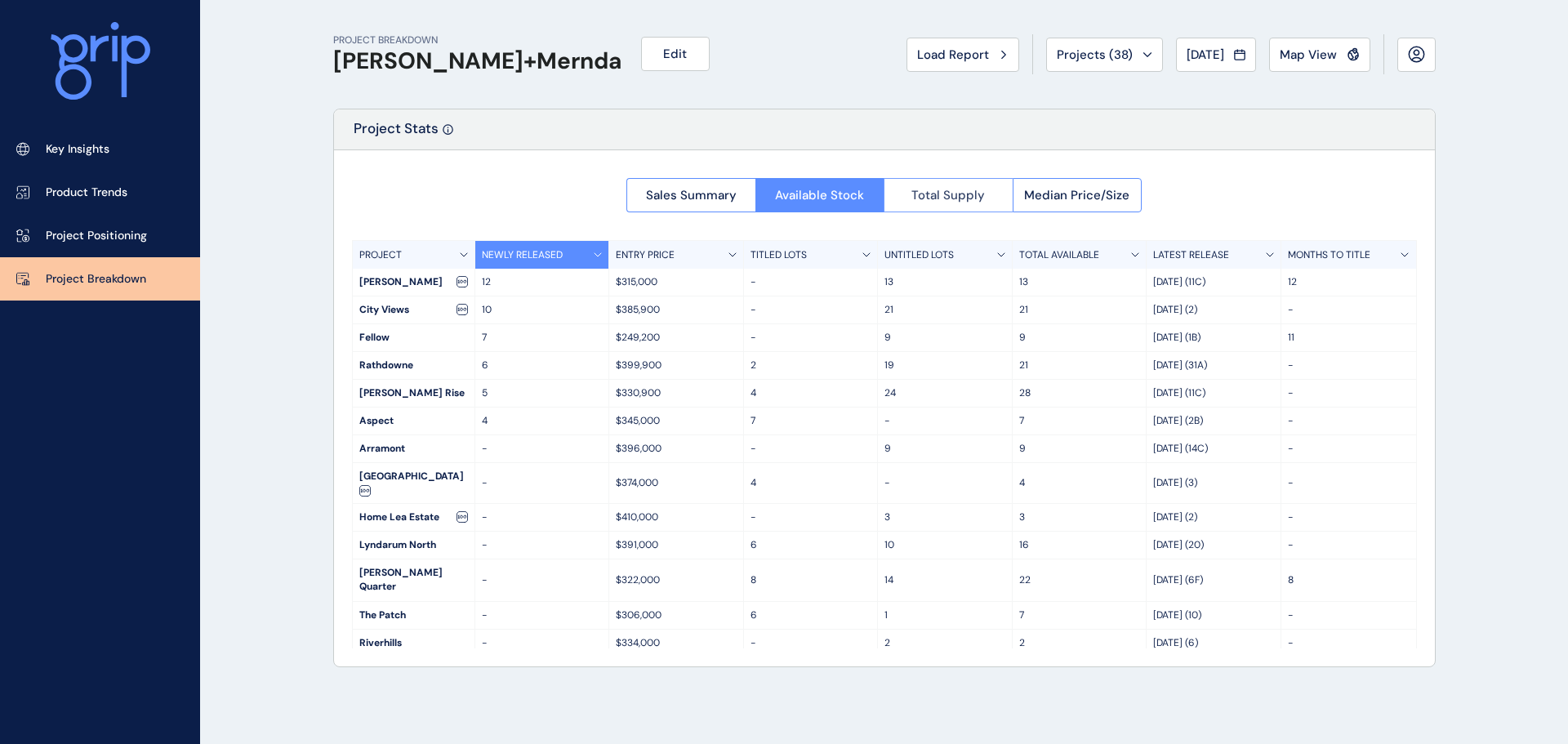
click at [960, 195] on span "Total Supply" at bounding box center [948, 195] width 74 height 16
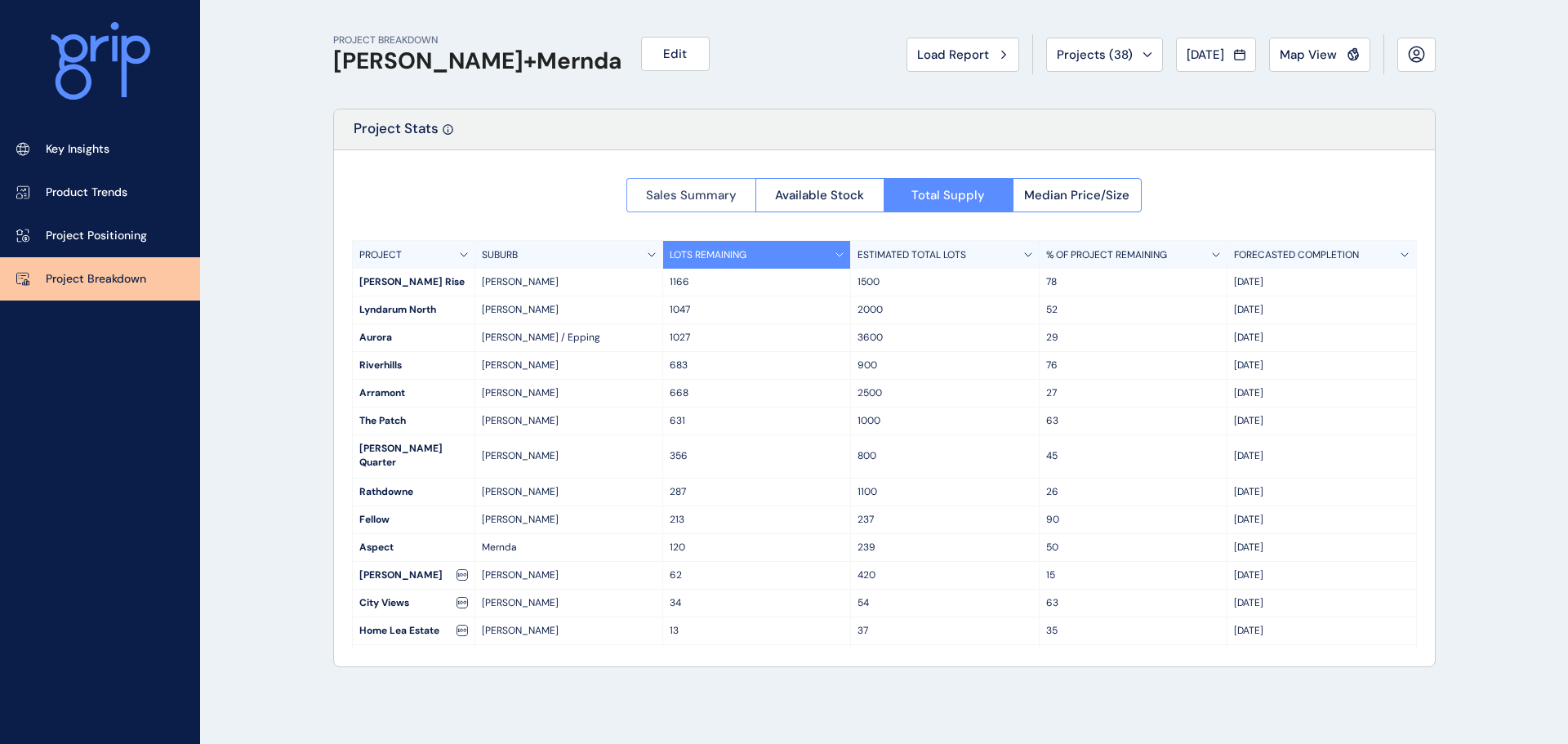
click at [700, 191] on span "Sales Summary" at bounding box center [692, 195] width 91 height 16
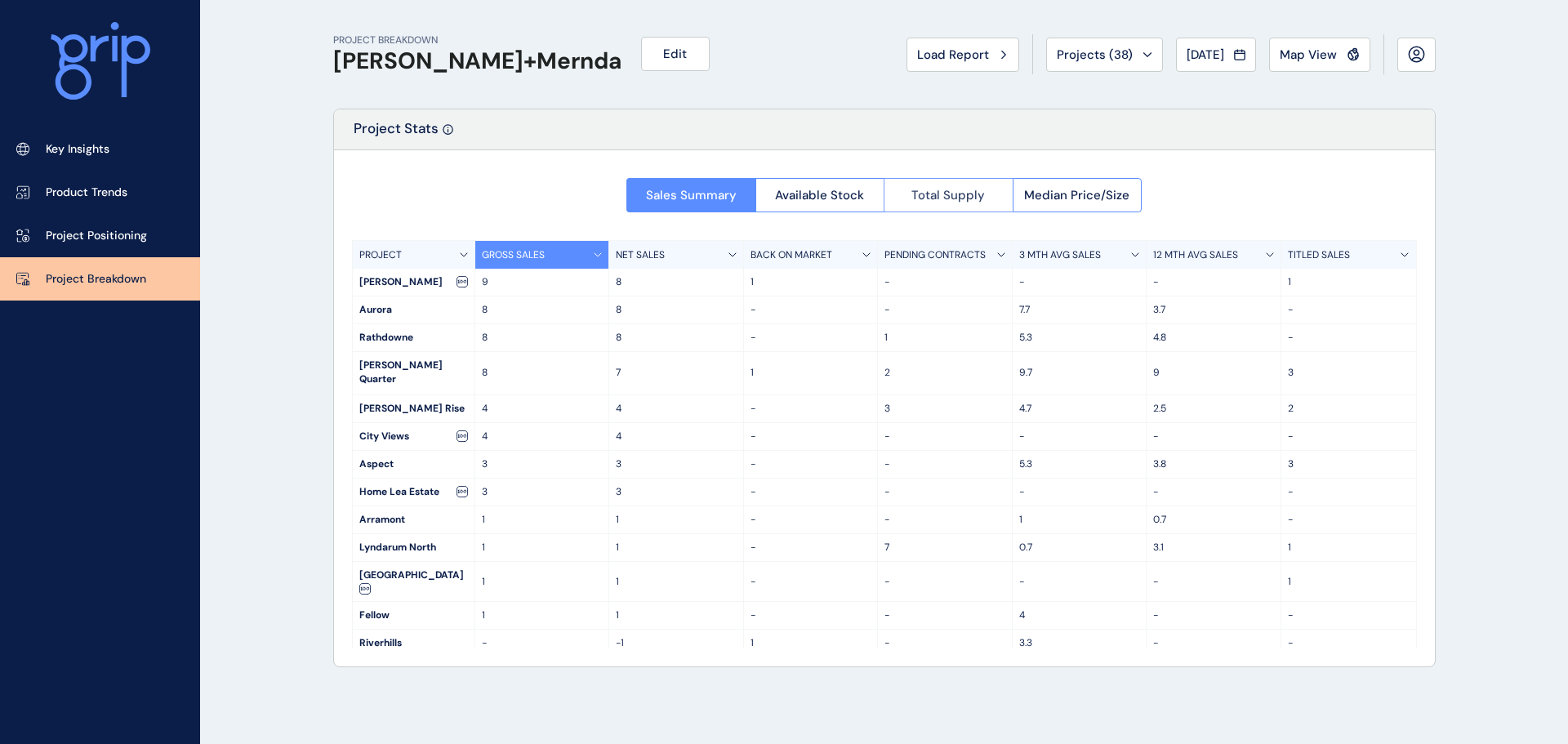
click at [935, 190] on span "Total Supply" at bounding box center [948, 195] width 74 height 16
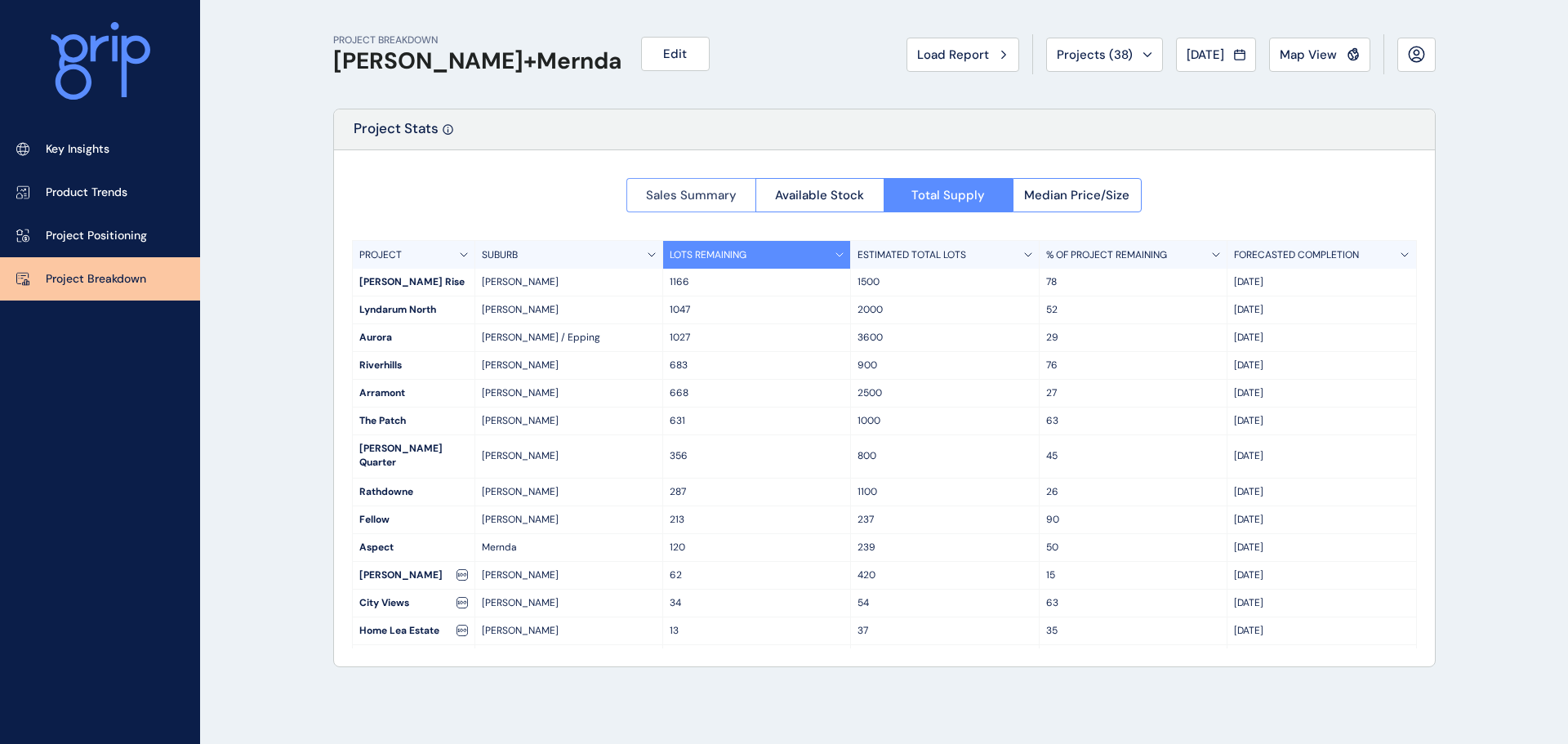
click at [696, 202] on span "Sales Summary" at bounding box center [692, 195] width 91 height 16
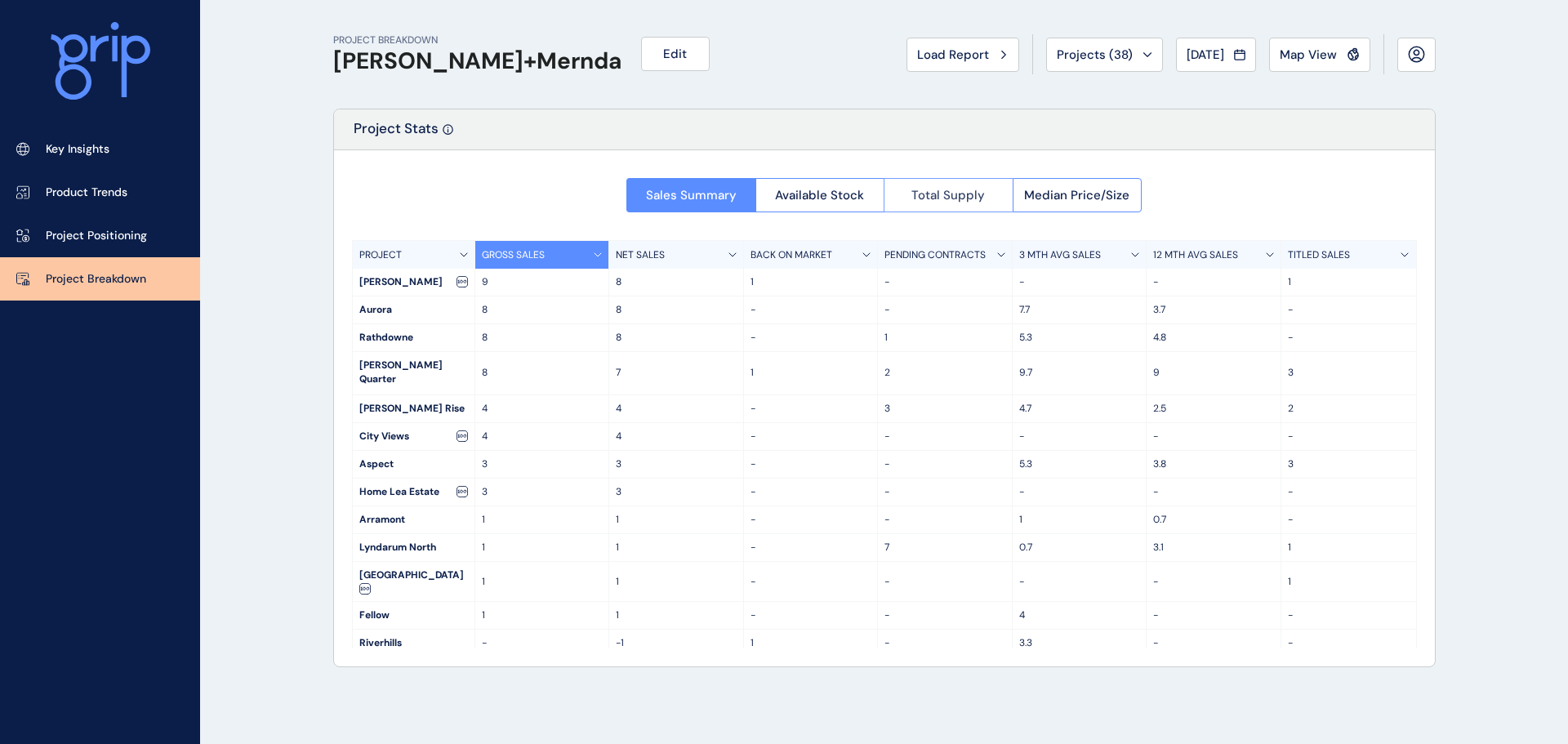
click at [956, 202] on span "Total Supply" at bounding box center [948, 195] width 74 height 16
